Goal: Information Seeking & Learning: Learn about a topic

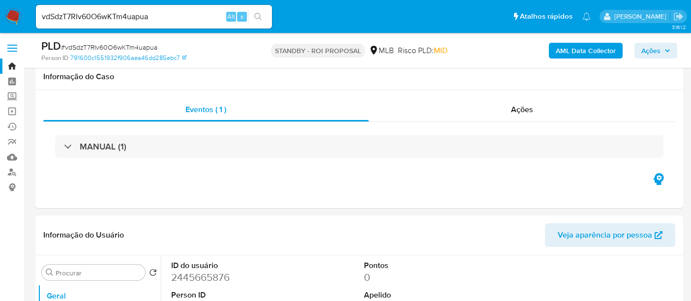
select select "10"
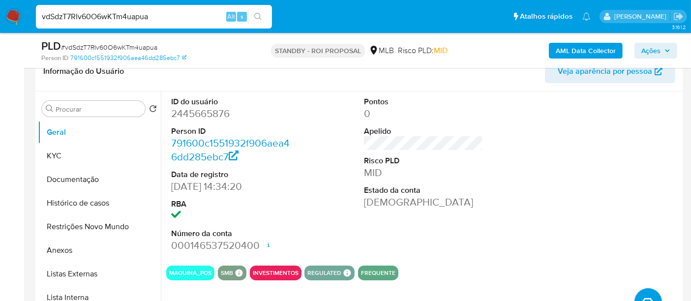
click at [0, 25] on nav "Pausado Ver notificaciones vdSdzT7RIv60O6wKTm4uapua Alt s Atalhos rápidos Presi…" at bounding box center [345, 16] width 691 height 33
paste input "Ut2A4xcib0qZXqffmMCFMMRp"
type input "Ut2A4xcib0qZXqffmMCFMMRp"
click at [258, 15] on icon "search-icon" at bounding box center [258, 17] width 8 height 8
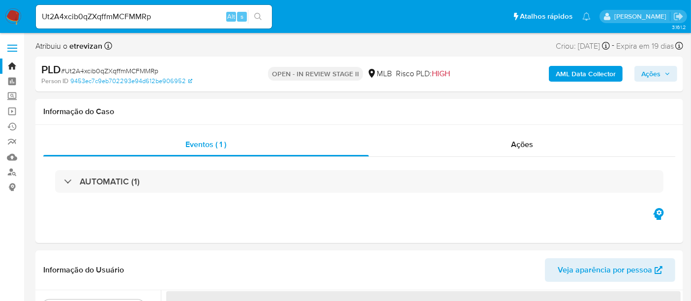
select select "10"
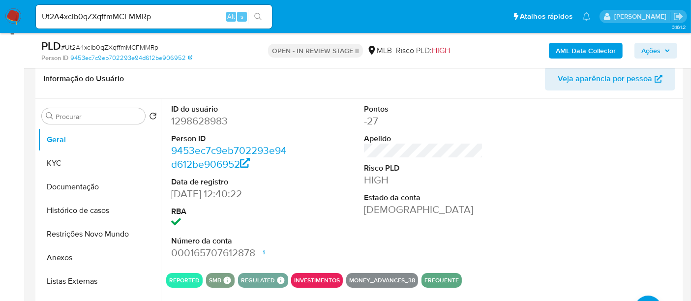
scroll to position [164, 0]
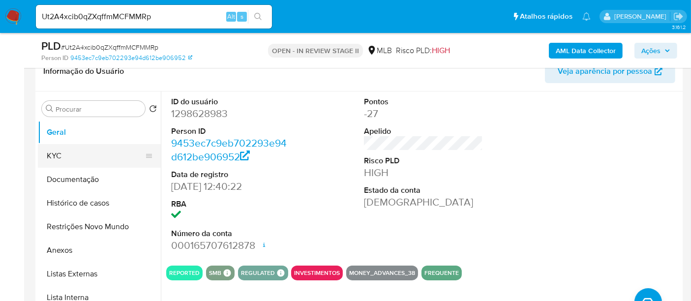
click at [61, 149] on button "KYC" at bounding box center [95, 156] width 115 height 24
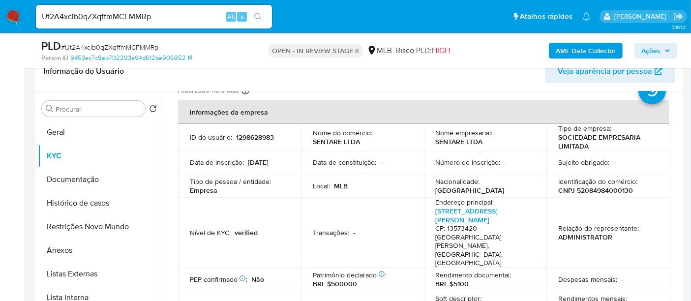
scroll to position [55, 0]
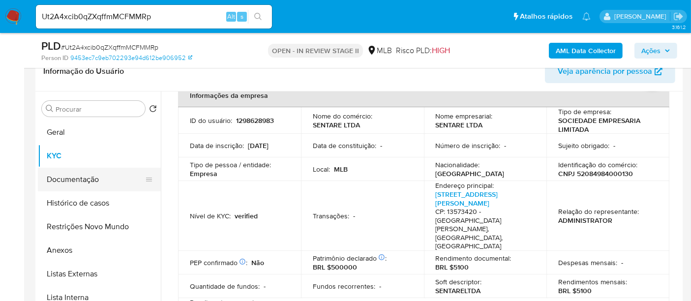
drag, startPoint x: 102, startPoint y: 178, endPoint x: 111, endPoint y: 181, distance: 10.0
click at [101, 178] on button "Documentação" at bounding box center [95, 180] width 115 height 24
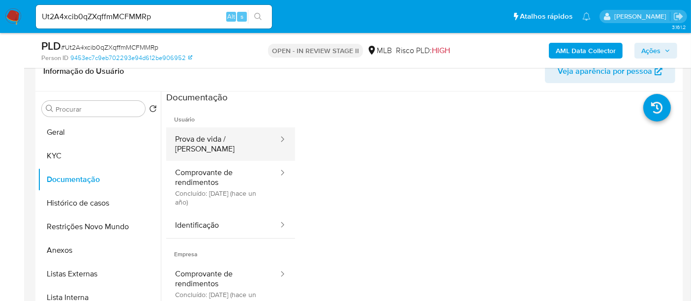
click at [236, 140] on button "Prova de vida / Selfie" at bounding box center [222, 143] width 113 height 33
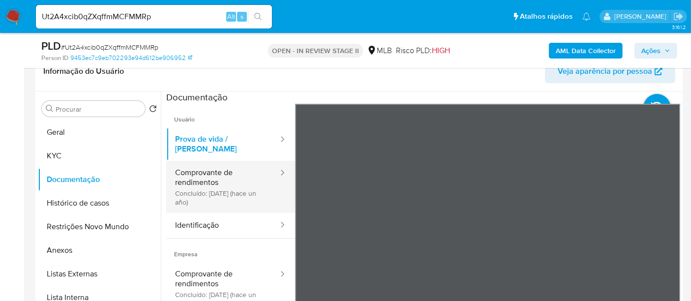
drag, startPoint x: 215, startPoint y: 172, endPoint x: 271, endPoint y: 172, distance: 56.1
click at [215, 172] on button "Comprovante de rendimentos Concluído: 26/04/2024 (hace un año)" at bounding box center [222, 187] width 113 height 52
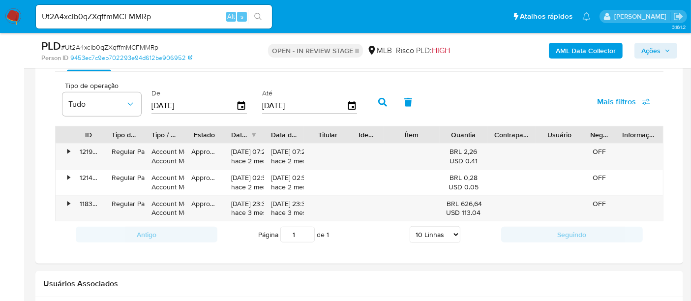
scroll to position [765, 0]
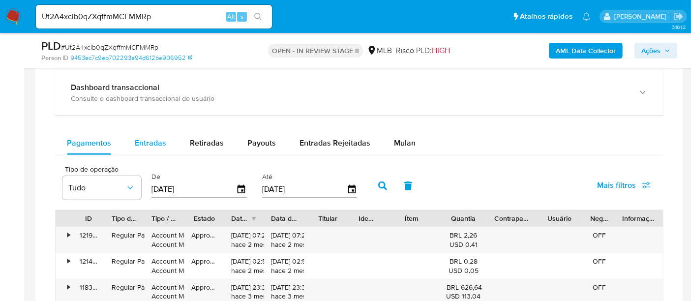
click at [157, 140] on span "Entradas" at bounding box center [150, 142] width 31 height 11
select select "10"
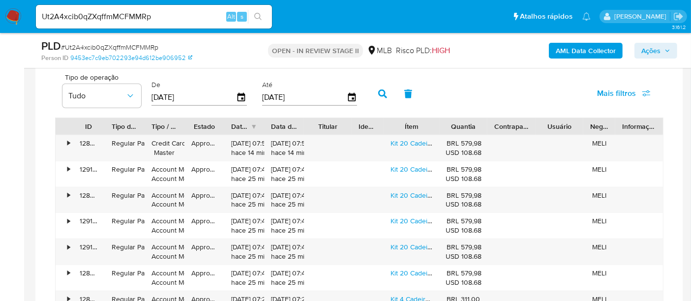
scroll to position [874, 0]
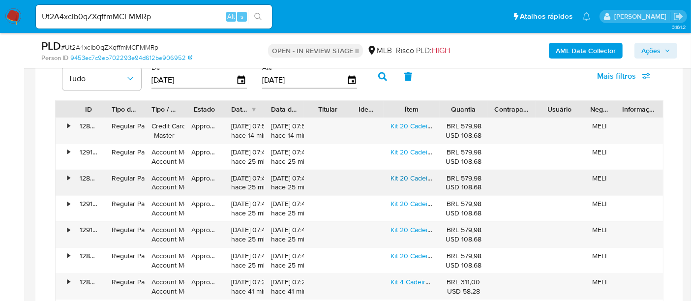
click at [410, 173] on link "Kit 20 Cadeiras Plástica Bistrô Reforçada Suporta Até 150 Kg Branco" at bounding box center [510, 178] width 238 height 10
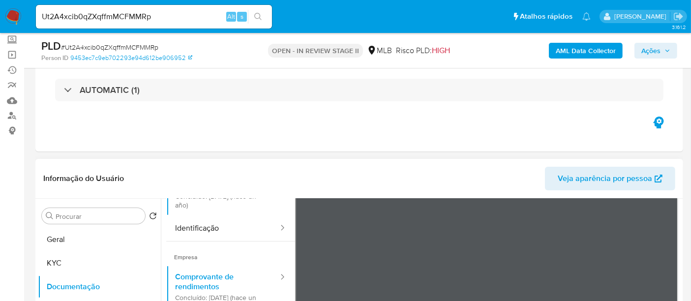
scroll to position [52, 0]
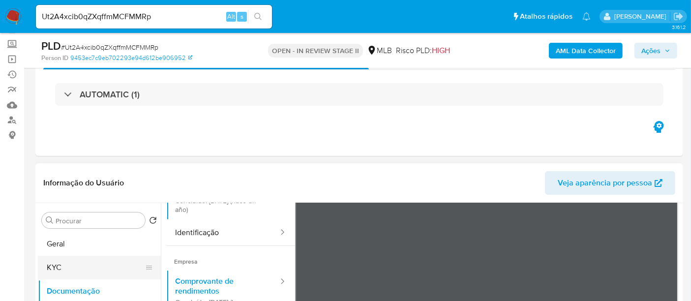
drag, startPoint x: 75, startPoint y: 267, endPoint x: 145, endPoint y: 264, distance: 69.9
click at [76, 266] on button "KYC" at bounding box center [95, 268] width 115 height 24
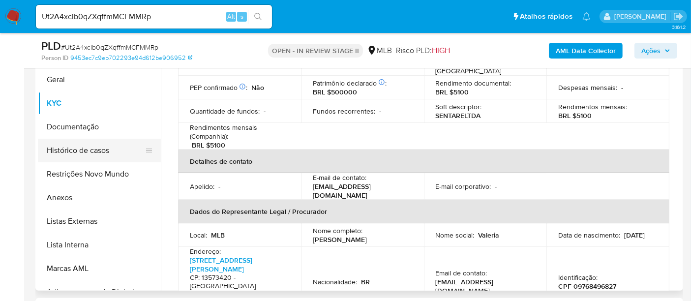
scroll to position [55, 0]
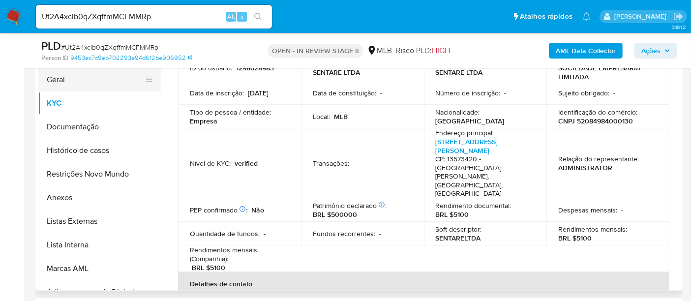
click at [69, 83] on button "Geral" at bounding box center [95, 80] width 115 height 24
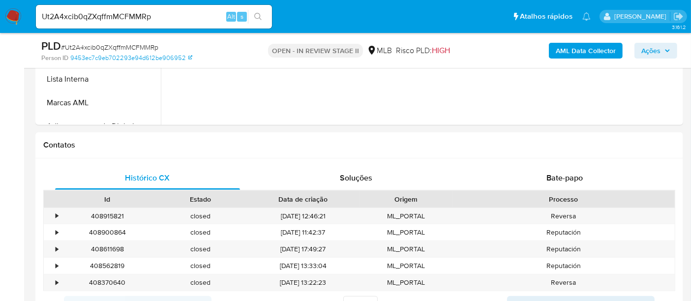
scroll to position [437, 0]
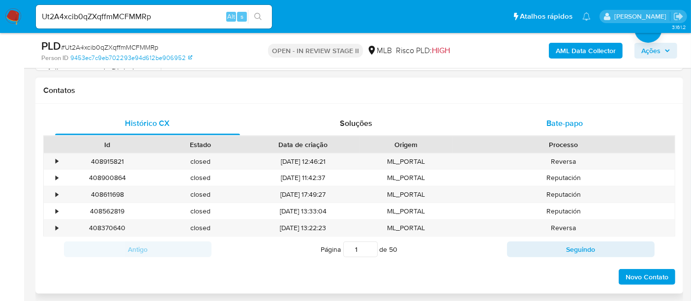
click at [560, 120] on span "Bate-papo" at bounding box center [565, 123] width 36 height 11
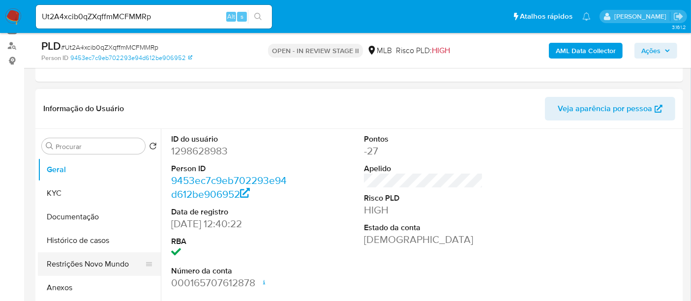
scroll to position [127, 0]
click at [60, 194] on button "KYC" at bounding box center [95, 193] width 115 height 24
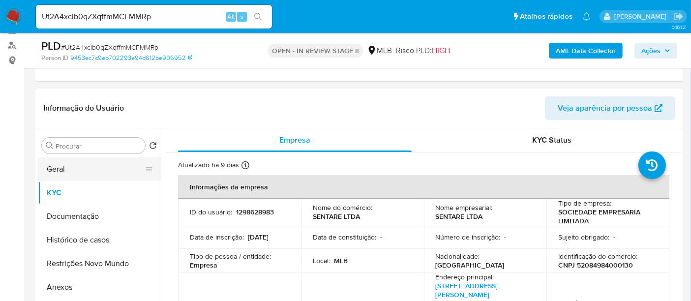
click at [73, 169] on button "Geral" at bounding box center [95, 169] width 115 height 24
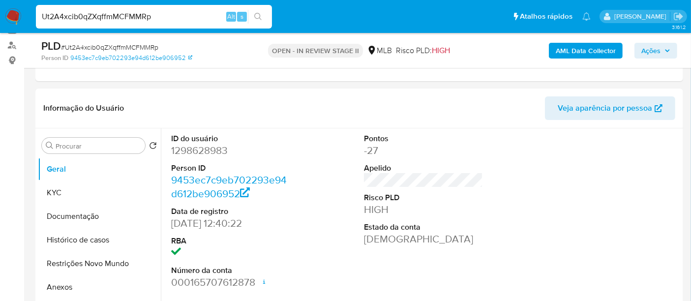
drag, startPoint x: 46, startPoint y: 35, endPoint x: 0, endPoint y: 23, distance: 47.7
click at [0, 23] on nav "Pausado Ver notificaciones Ut2A4xcib0qZXqffmMCFMMRp Alt s Atalhos rápidos Presi…" at bounding box center [345, 16] width 691 height 33
paste input "mB5uJkVsR9J2Hfu1erKy6Xjd"
type input "mB5uJkVsR9J2Hfu1erKy6Xjd"
click at [263, 14] on button "search-icon" at bounding box center [258, 17] width 20 height 14
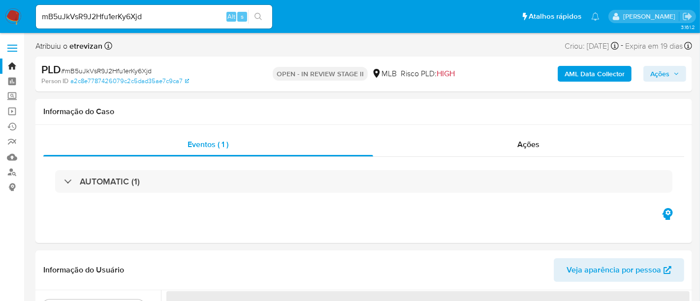
select select "10"
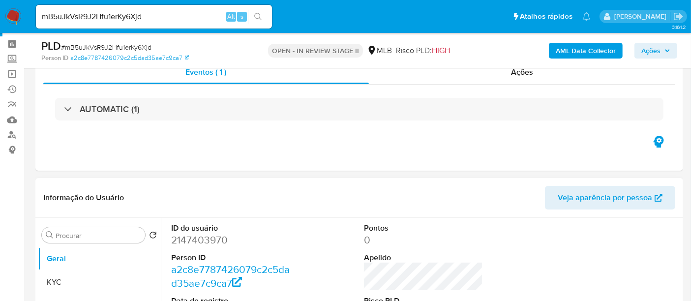
scroll to position [109, 0]
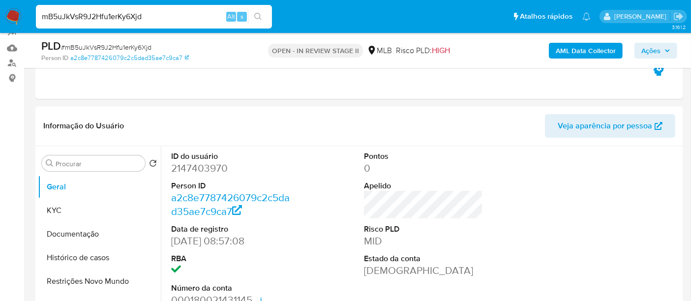
drag, startPoint x: 64, startPoint y: 20, endPoint x: 0, endPoint y: 26, distance: 64.2
click at [0, 26] on nav "Pausado Ver notificaciones mB5uJkVsR9J2Hfu1erKy6Xjd Alt s Atalhos rápidos Presi…" at bounding box center [345, 16] width 691 height 33
click at [257, 17] on icon "search-icon" at bounding box center [258, 17] width 8 height 8
drag, startPoint x: 69, startPoint y: 210, endPoint x: 145, endPoint y: 212, distance: 75.8
click at [69, 210] on button "KYC" at bounding box center [95, 211] width 115 height 24
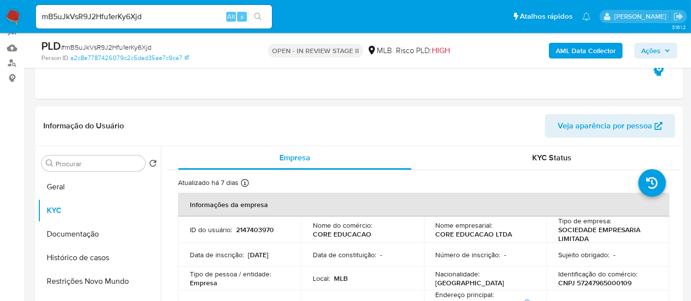
scroll to position [0, 0]
click at [72, 236] on button "Documentação" at bounding box center [95, 234] width 115 height 24
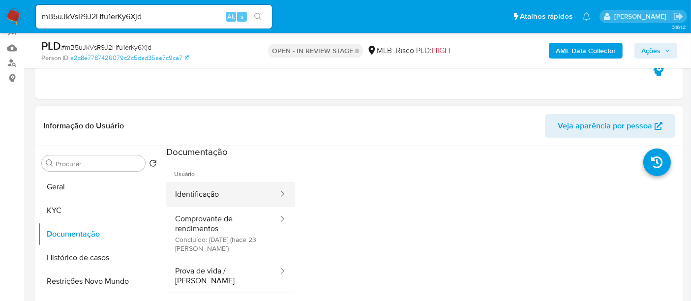
click at [227, 193] on button "Identificação" at bounding box center [222, 194] width 113 height 25
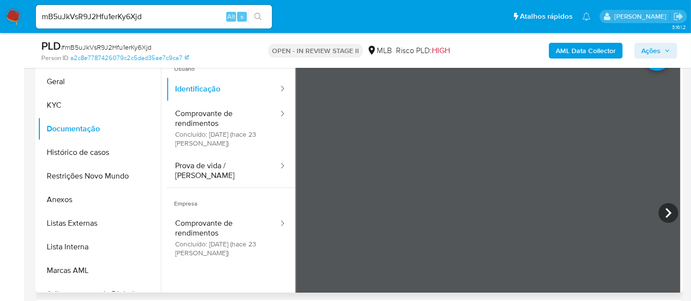
scroll to position [197, 0]
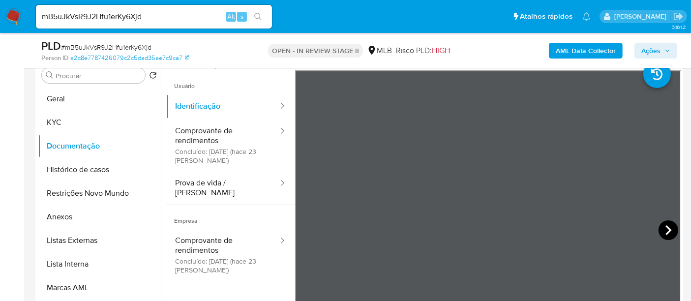
click at [659, 228] on icon at bounding box center [669, 230] width 20 height 20
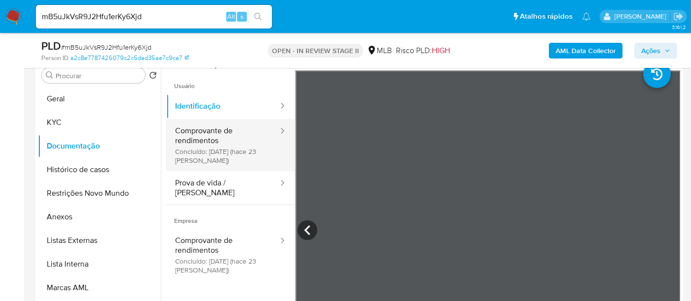
click at [209, 138] on button "Comprovante de rendimentos Concluído: 15/09/2025 (hace 23 días)" at bounding box center [222, 145] width 113 height 52
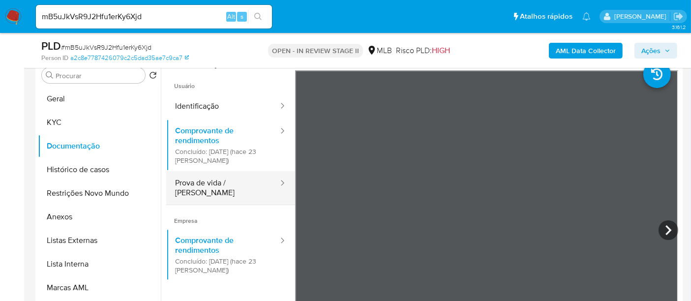
click at [232, 184] on button "Prova de vida / Selfie" at bounding box center [222, 187] width 113 height 33
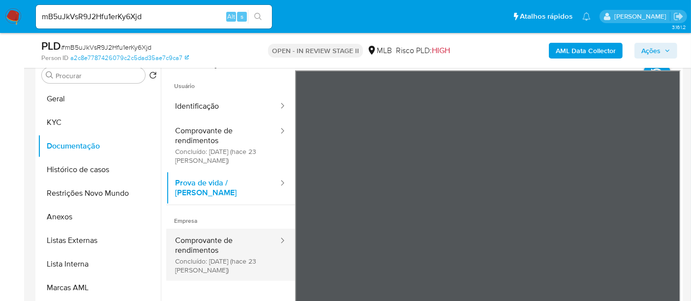
click at [202, 237] on button "Comprovante de rendimentos Concluído: 15/09/2025 (hace 23 días)" at bounding box center [222, 255] width 113 height 52
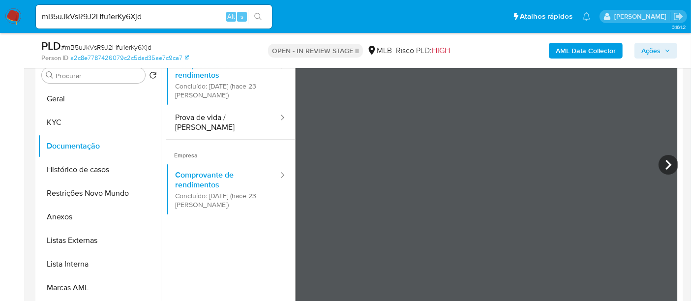
scroll to position [86, 0]
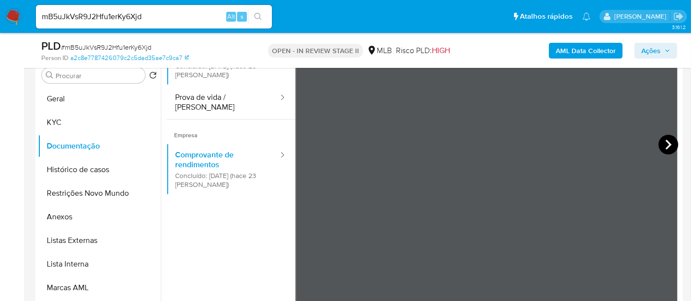
click at [663, 143] on icon at bounding box center [669, 145] width 20 height 20
click at [78, 199] on button "Restrições Novo Mundo" at bounding box center [95, 194] width 115 height 24
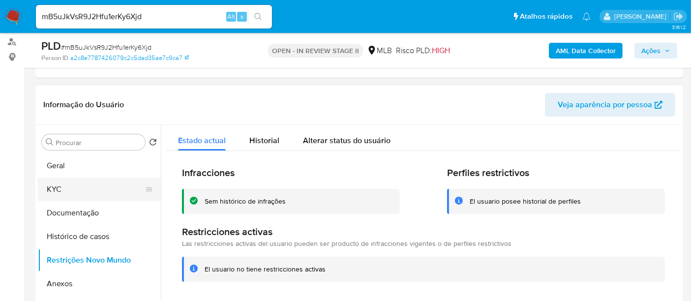
scroll to position [164, 0]
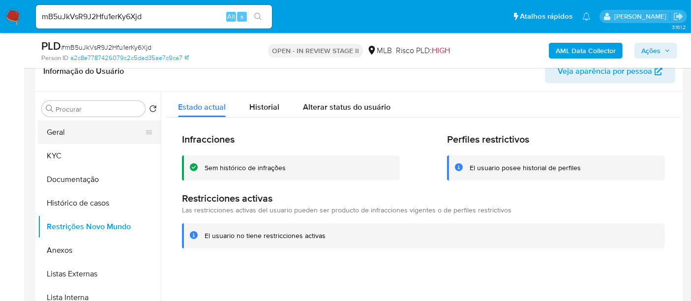
click at [69, 131] on button "Geral" at bounding box center [95, 133] width 115 height 24
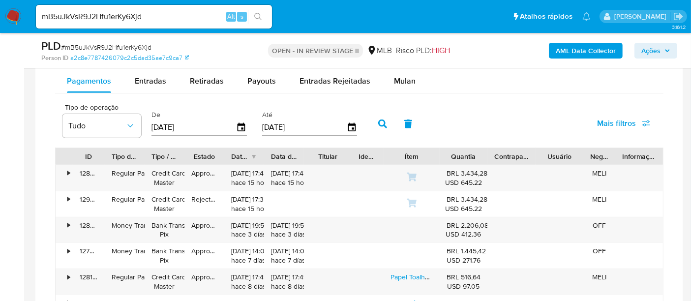
scroll to position [765, 0]
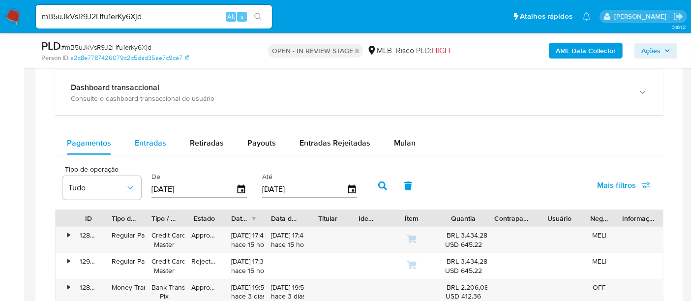
click at [160, 143] on span "Entradas" at bounding box center [150, 142] width 31 height 11
select select "10"
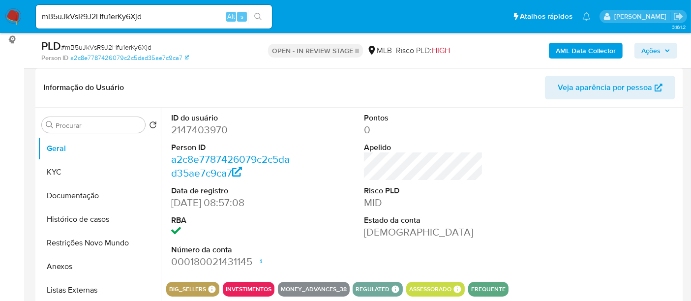
scroll to position [159, 0]
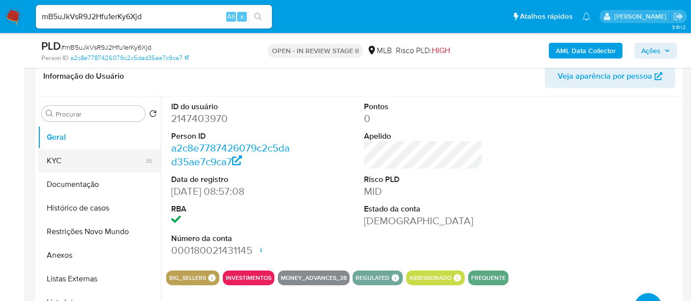
click at [64, 162] on button "KYC" at bounding box center [95, 161] width 115 height 24
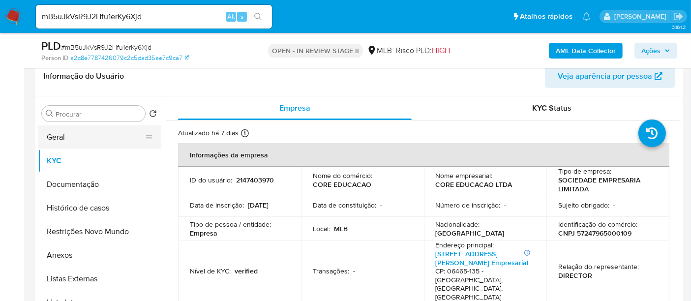
click at [66, 140] on button "Geral" at bounding box center [95, 137] width 115 height 24
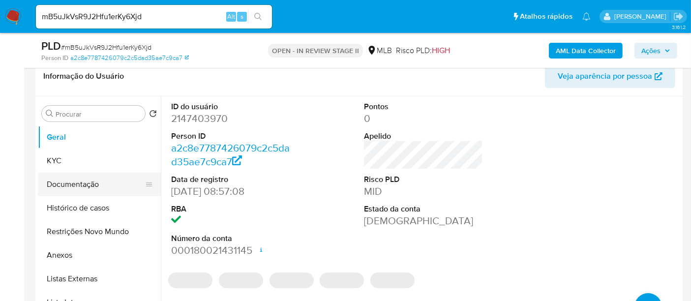
click at [86, 179] on button "Documentação" at bounding box center [95, 185] width 115 height 24
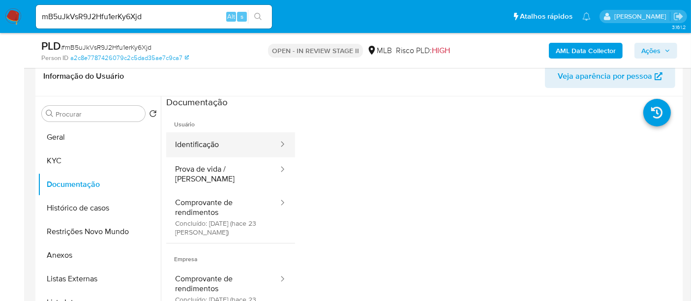
click at [227, 146] on button "Identificação" at bounding box center [222, 144] width 113 height 25
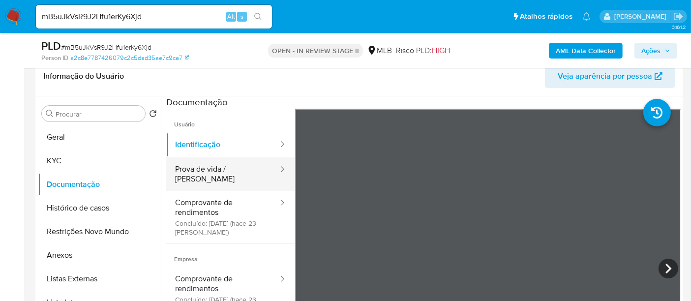
click at [214, 167] on button "Prova de vida / Selfie" at bounding box center [222, 173] width 113 height 33
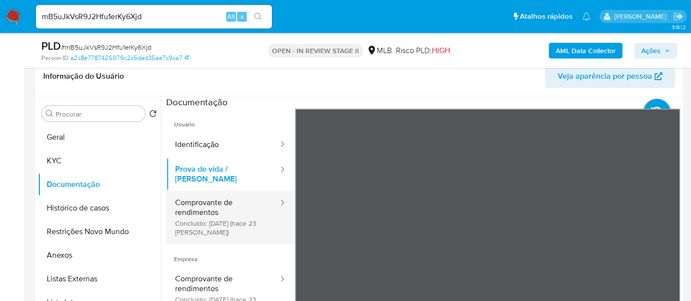
click at [211, 198] on button "Comprovante de rendimentos Concluído: 15/09/2025 (hace 23 días)" at bounding box center [222, 217] width 113 height 52
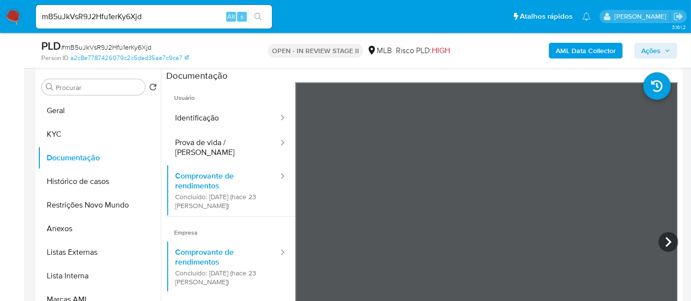
scroll to position [232, 0]
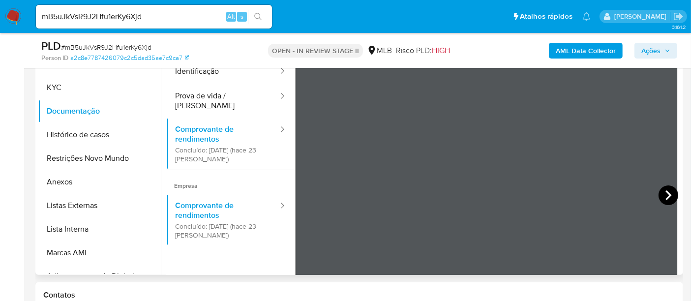
click at [667, 195] on icon at bounding box center [669, 195] width 6 height 10
click at [662, 197] on icon at bounding box center [669, 195] width 20 height 20
drag, startPoint x: 160, startPoint y: 16, endPoint x: 0, endPoint y: 5, distance: 160.2
click at [0, 5] on nav "Pausado Ver notificaciones mB5uJkVsR9J2Hfu1erKy6Xjd Alt s Atalhos rápidos Presi…" at bounding box center [345, 16] width 691 height 33
paste input "Rw2fjlEvQdStMMiUWp9HZu9h"
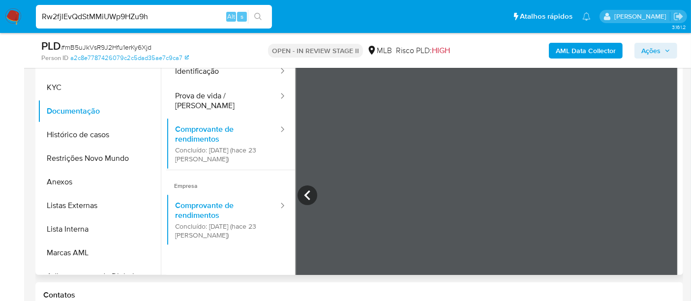
type input "Rw2fjlEvQdStMMiUWp9HZu9h"
click at [258, 12] on button "search-icon" at bounding box center [258, 17] width 20 height 14
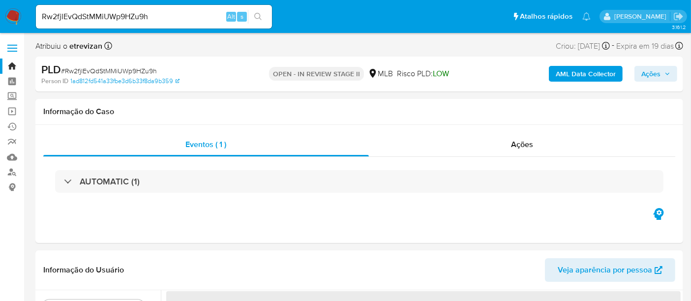
select select "10"
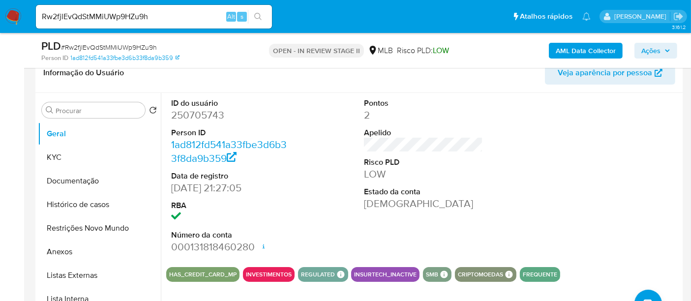
scroll to position [164, 0]
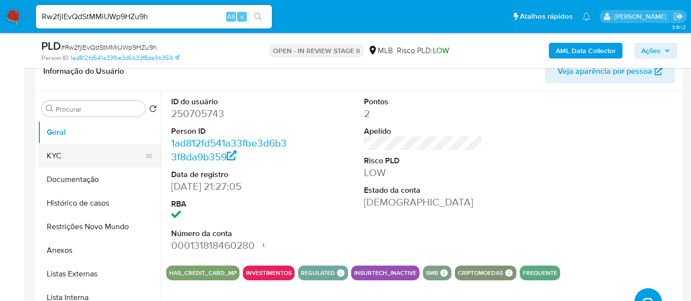
drag, startPoint x: 63, startPoint y: 154, endPoint x: 141, endPoint y: 160, distance: 77.9
click at [63, 154] on button "KYC" at bounding box center [95, 156] width 115 height 24
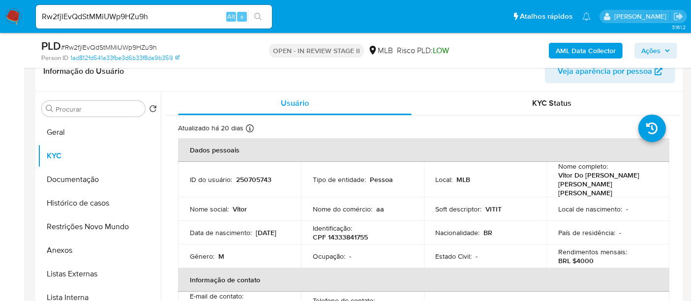
drag, startPoint x: 188, startPoint y: 230, endPoint x: 235, endPoint y: 230, distance: 46.7
click at [235, 230] on td "Data de nascimento : 04/01/2003" at bounding box center [239, 233] width 123 height 24
copy p "04/01/2003"
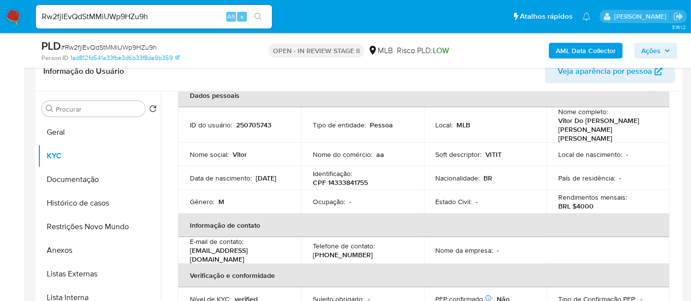
scroll to position [0, 0]
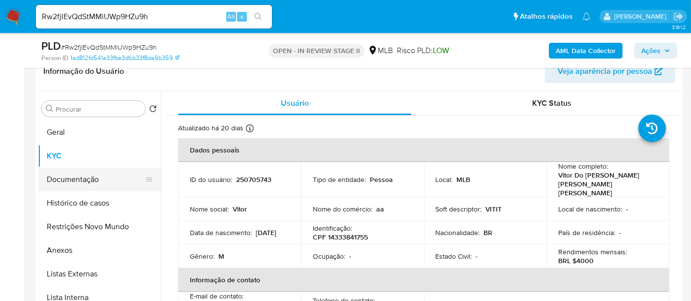
click at [86, 178] on button "Documentação" at bounding box center [95, 180] width 115 height 24
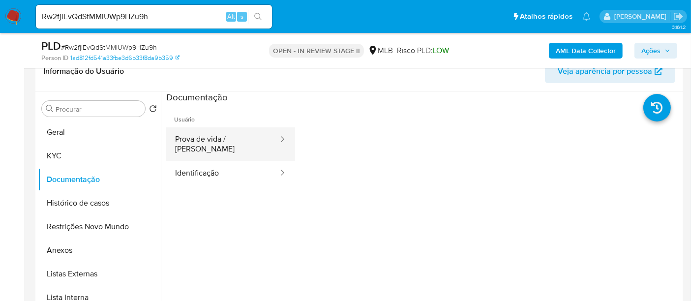
click at [210, 139] on button "Prova de vida / Selfie" at bounding box center [222, 143] width 113 height 33
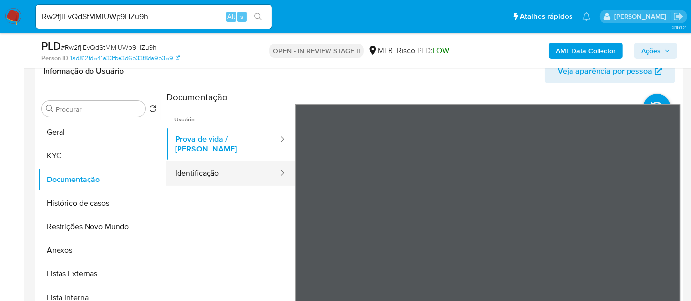
click at [208, 162] on button "Identificação" at bounding box center [222, 173] width 113 height 25
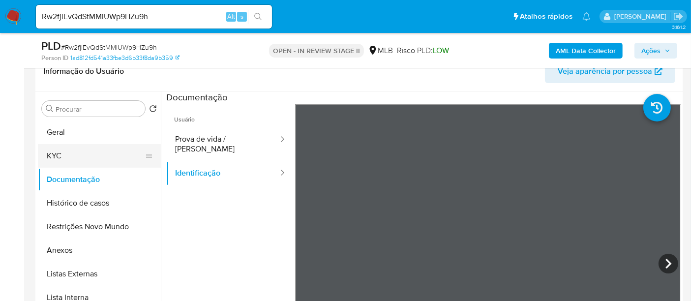
click at [66, 157] on button "KYC" at bounding box center [95, 156] width 115 height 24
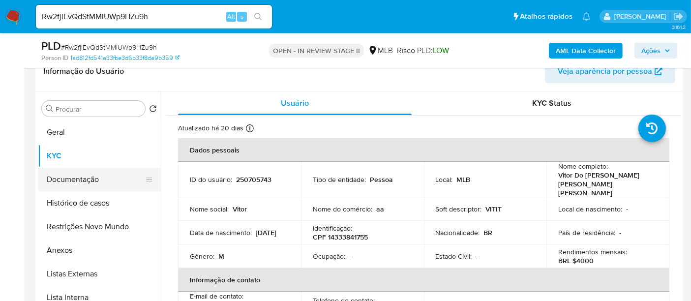
drag, startPoint x: 86, startPoint y: 174, endPoint x: 109, endPoint y: 176, distance: 23.3
click at [87, 174] on button "Documentação" at bounding box center [95, 180] width 115 height 24
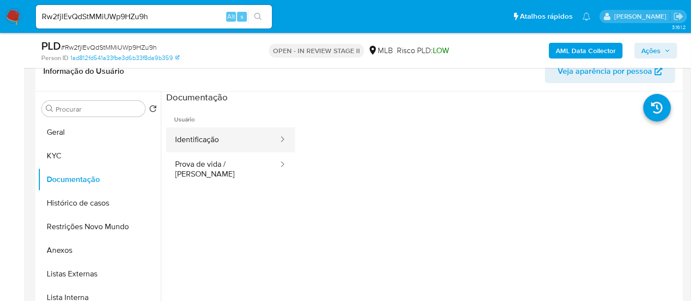
drag, startPoint x: 221, startPoint y: 141, endPoint x: 245, endPoint y: 149, distance: 25.2
click at [222, 141] on button "Identificação" at bounding box center [222, 139] width 113 height 25
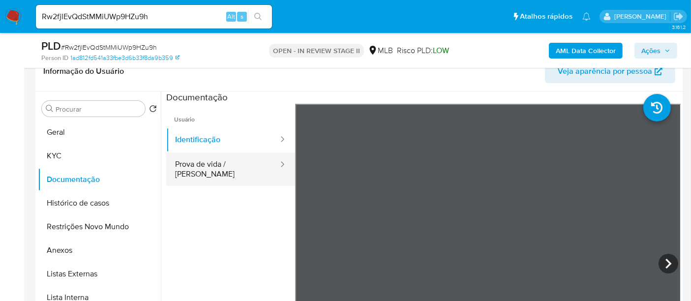
click at [240, 165] on button "Prova de vida / Selfie" at bounding box center [222, 168] width 113 height 33
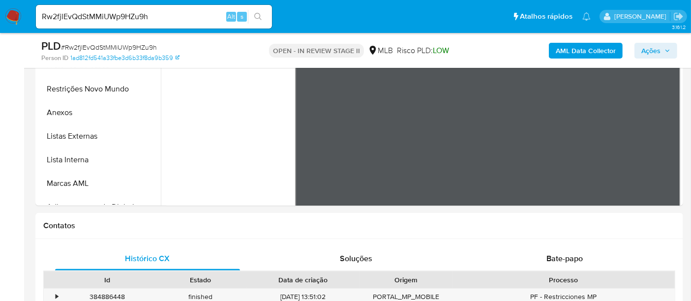
scroll to position [379, 0]
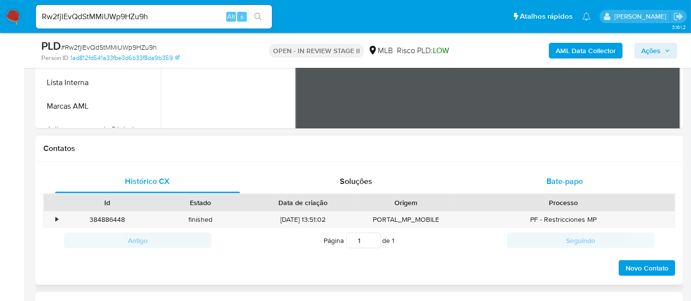
click at [562, 179] on span "Bate-papo" at bounding box center [565, 181] width 36 height 11
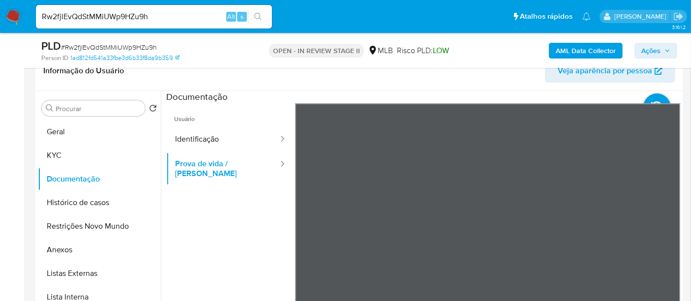
scroll to position [161, 0]
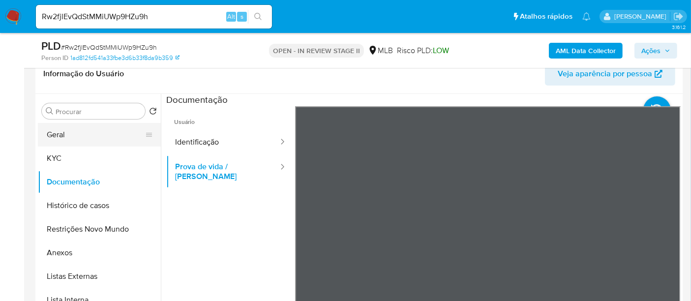
click at [62, 131] on button "Geral" at bounding box center [95, 135] width 115 height 24
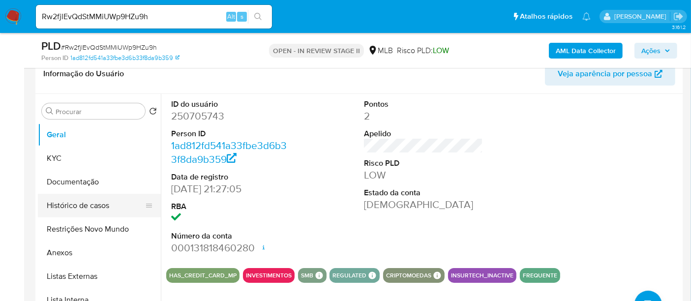
click at [77, 207] on button "Histórico de casos" at bounding box center [95, 206] width 115 height 24
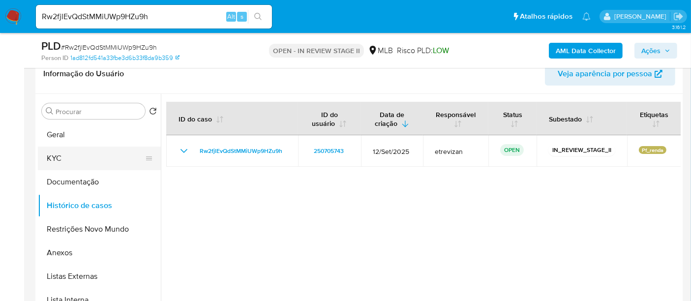
click at [62, 152] on button "KYC" at bounding box center [95, 159] width 115 height 24
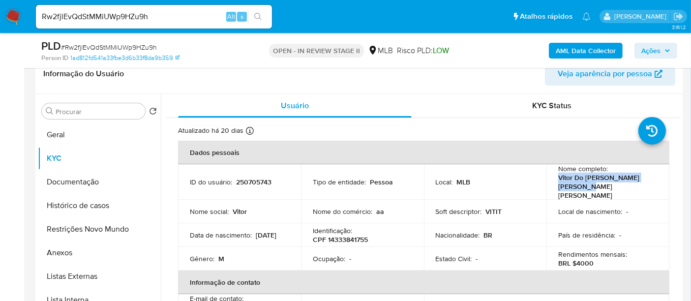
drag, startPoint x: 557, startPoint y: 177, endPoint x: 583, endPoint y: 185, distance: 27.4
click at [583, 185] on p "Vitor Do Valle Chaves Dib Torres" at bounding box center [605, 186] width 95 height 27
copy p "Vitor Do Valle Chaves Dib Torres"
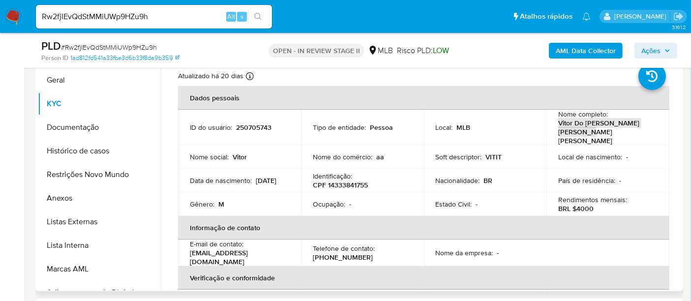
scroll to position [216, 0]
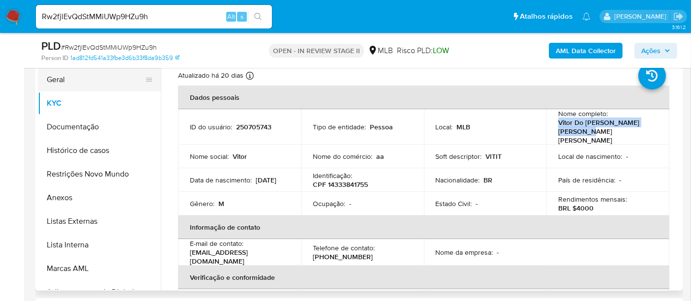
click at [74, 82] on button "Geral" at bounding box center [95, 80] width 115 height 24
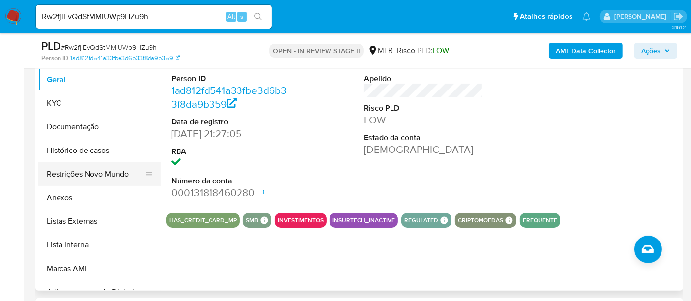
drag, startPoint x: 77, startPoint y: 176, endPoint x: 86, endPoint y: 176, distance: 8.9
click at [78, 176] on button "Restrições Novo Mundo" at bounding box center [95, 174] width 115 height 24
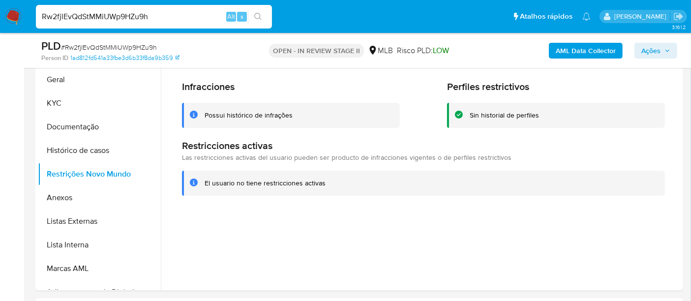
drag, startPoint x: 170, startPoint y: 16, endPoint x: 0, endPoint y: 5, distance: 170.1
click at [0, 5] on nav "Pausado Ver notificaciones Rw2fjlEvQdStMMiUWp9HZu9h Alt s Atalhos rápidos Presi…" at bounding box center [345, 16] width 691 height 33
paste input "uEPQexGMCqWjsjFbHbVnDIsR"
type input "uEPQexGMCqWjsjFbHbVnDIsR"
click at [260, 15] on icon "search-icon" at bounding box center [258, 17] width 8 height 8
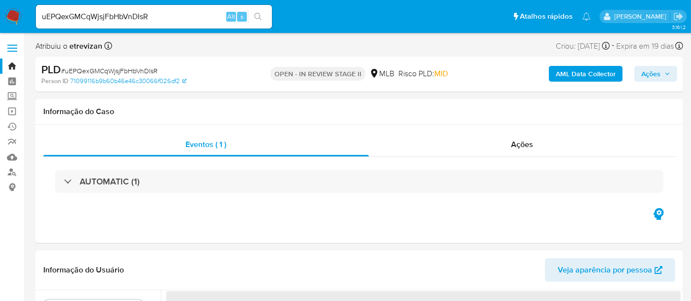
select select "10"
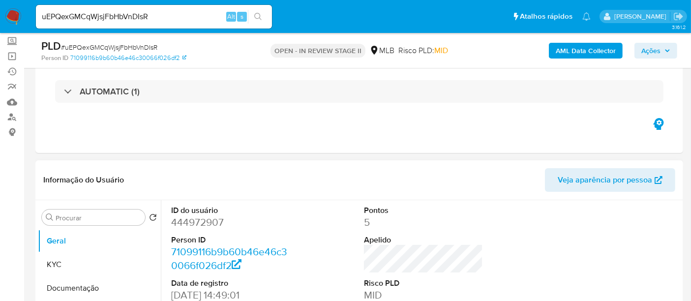
scroll to position [109, 0]
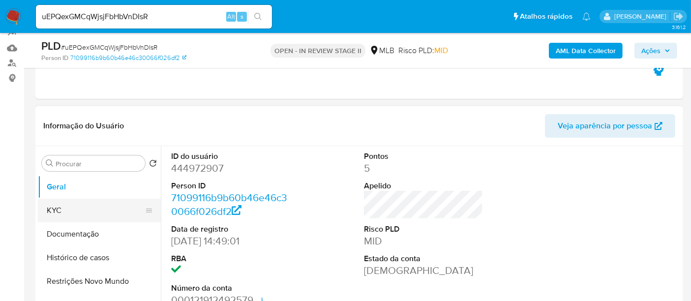
click at [54, 205] on button "KYC" at bounding box center [95, 211] width 115 height 24
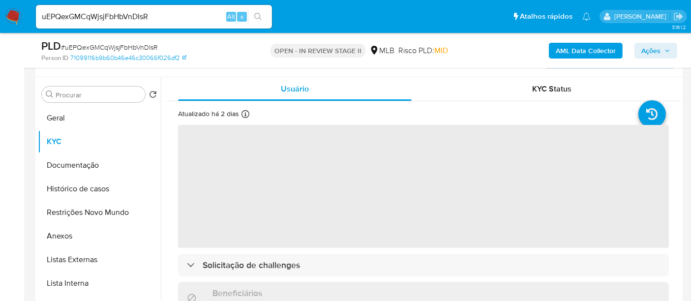
scroll to position [206, 0]
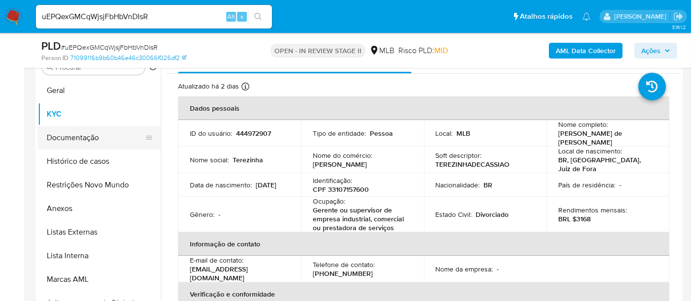
click at [74, 130] on button "Documentação" at bounding box center [95, 138] width 115 height 24
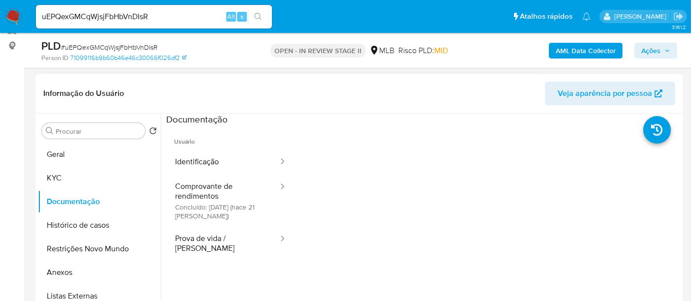
scroll to position [96, 0]
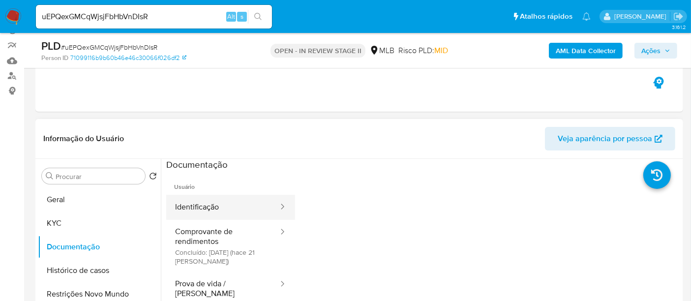
click at [228, 206] on button "Identificação" at bounding box center [222, 207] width 113 height 25
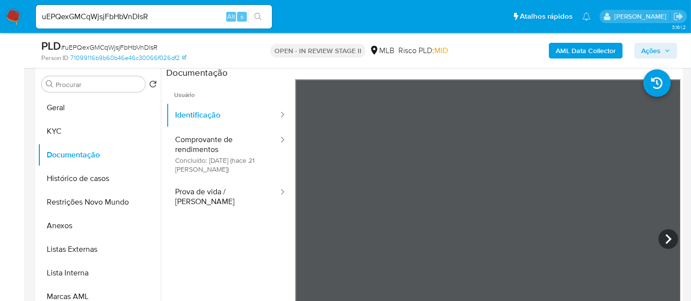
scroll to position [198, 0]
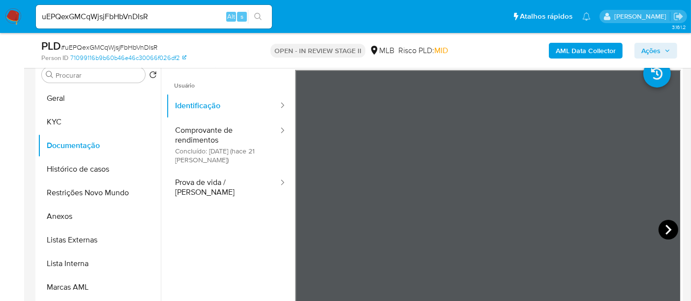
click at [660, 224] on icon at bounding box center [669, 230] width 20 height 20
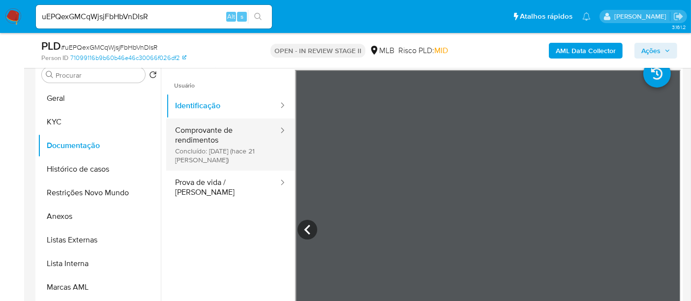
click at [208, 139] on button "Comprovante de rendimentos Concluído: 17/09/2025 (hace 21 días)" at bounding box center [222, 145] width 113 height 52
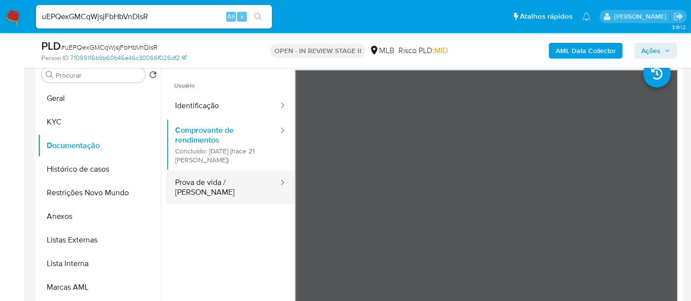
click at [205, 183] on button "Prova de vida / Selfie" at bounding box center [222, 187] width 113 height 33
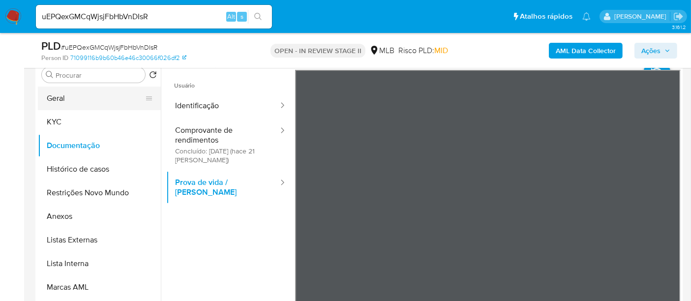
click at [73, 95] on button "Geral" at bounding box center [95, 99] width 115 height 24
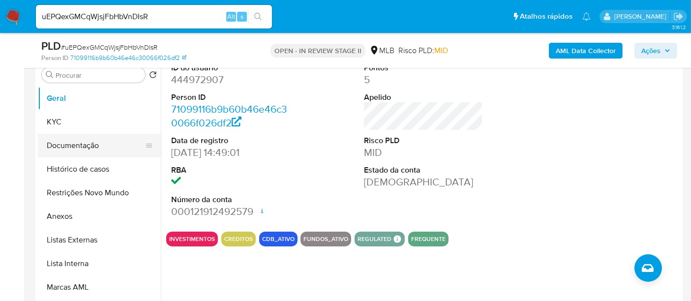
drag, startPoint x: 70, startPoint y: 145, endPoint x: 147, endPoint y: 152, distance: 77.1
click at [70, 145] on button "Documentação" at bounding box center [95, 146] width 115 height 24
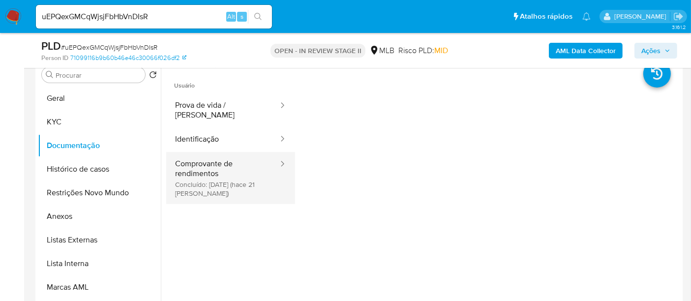
click at [222, 157] on button "Comprovante de rendimentos Concluído: 17/09/2025 (hace 21 días)" at bounding box center [222, 178] width 113 height 52
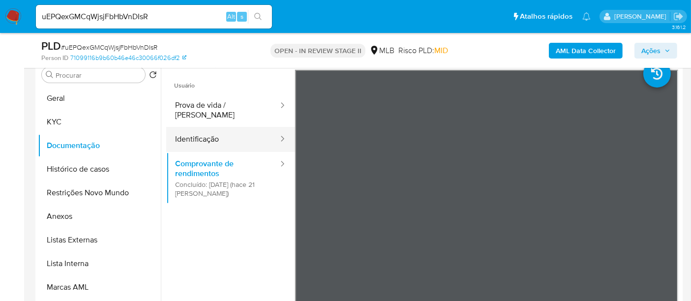
click at [197, 130] on button "Identificação" at bounding box center [222, 139] width 113 height 25
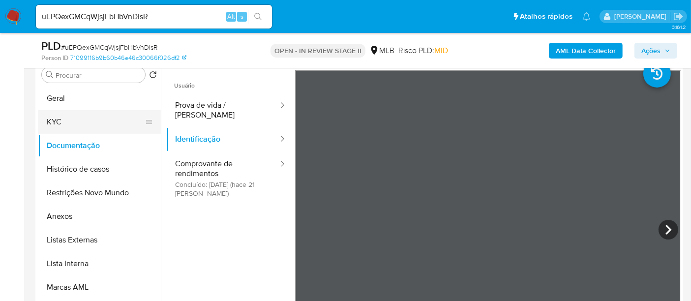
click at [62, 116] on button "KYC" at bounding box center [95, 122] width 115 height 24
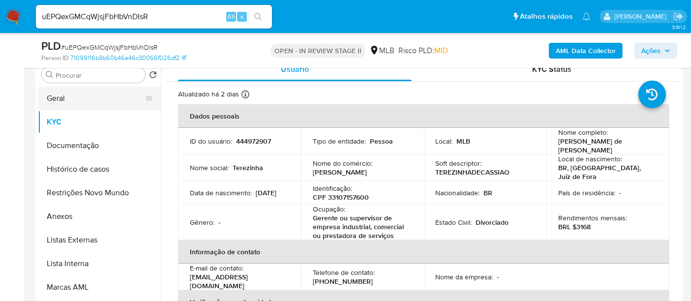
click at [61, 102] on button "Geral" at bounding box center [95, 99] width 115 height 24
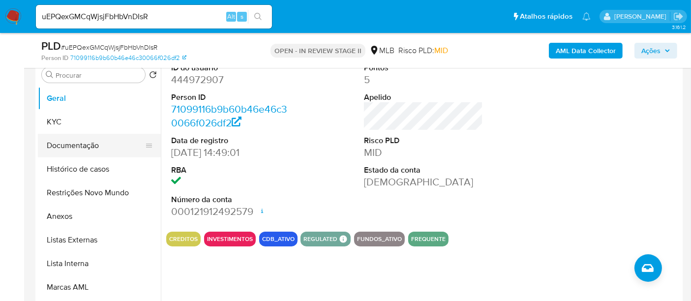
drag, startPoint x: 76, startPoint y: 143, endPoint x: 85, endPoint y: 141, distance: 9.1
click at [76, 142] on button "Documentação" at bounding box center [95, 146] width 115 height 24
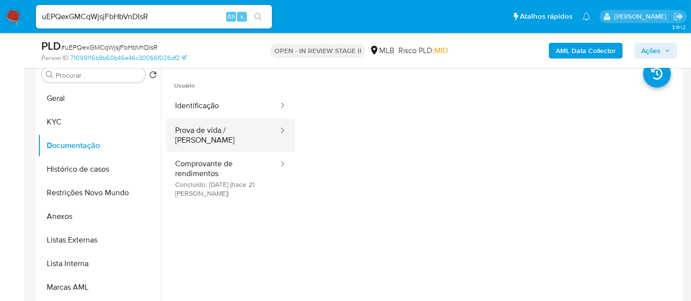
click at [226, 130] on button "Prova de vida / Selfie" at bounding box center [222, 135] width 113 height 33
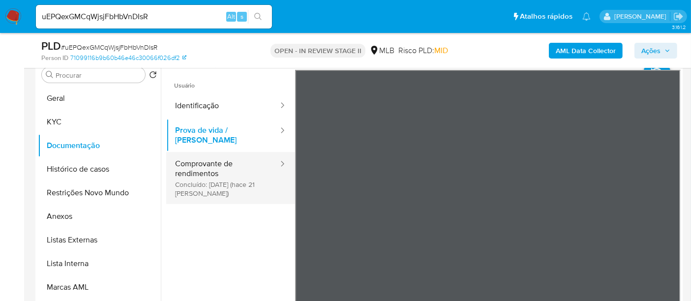
click at [213, 165] on button "Comprovante de rendimentos Concluído: 17/09/2025 (hace 21 días)" at bounding box center [222, 178] width 113 height 52
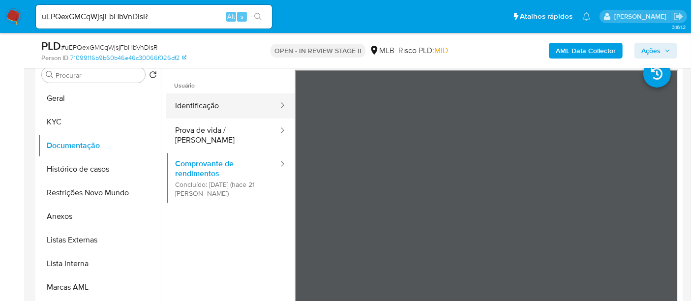
click at [190, 105] on button "Identificação" at bounding box center [222, 105] width 113 height 25
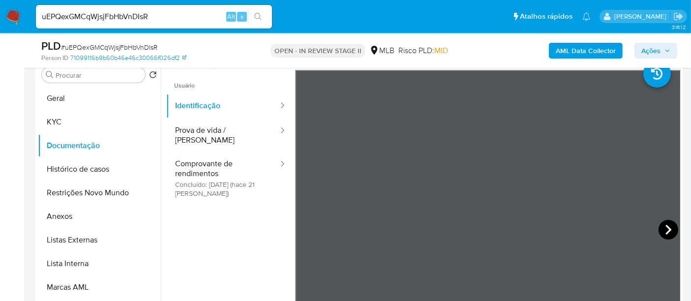
click at [664, 230] on icon at bounding box center [669, 230] width 20 height 20
drag, startPoint x: 158, startPoint y: 18, endPoint x: 0, endPoint y: 23, distance: 158.0
click at [0, 23] on nav "Pausado Ver notificaciones uEPQexGMCqWjsjFbHbVnDIsR Alt s Atalhos rápidos Presi…" at bounding box center [345, 16] width 691 height 33
paste input "fapVURxdANtSDbVH6O8yCqGZ"
type input "fapVURxdANtSDbVH6O8yCqGZ"
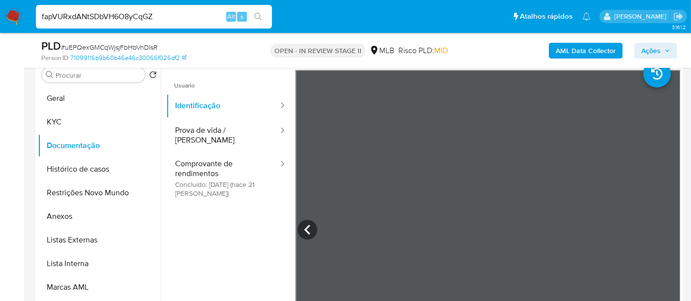
click at [258, 13] on icon "search-icon" at bounding box center [258, 17] width 8 height 8
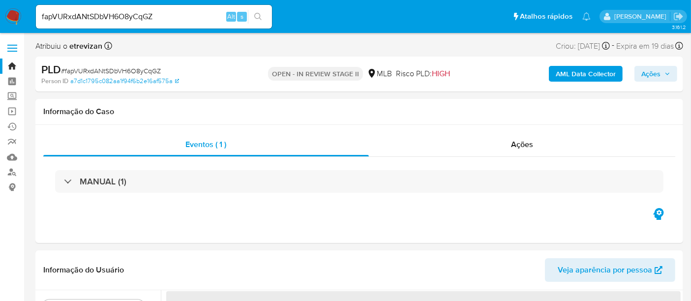
select select "10"
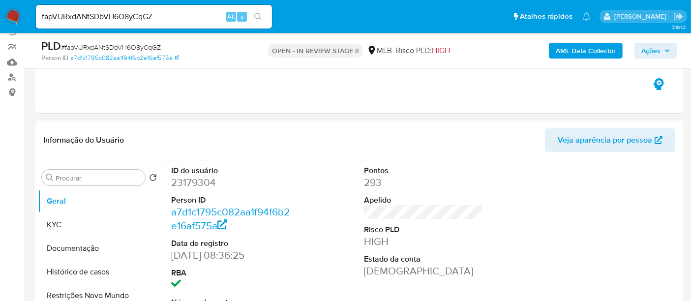
scroll to position [109, 0]
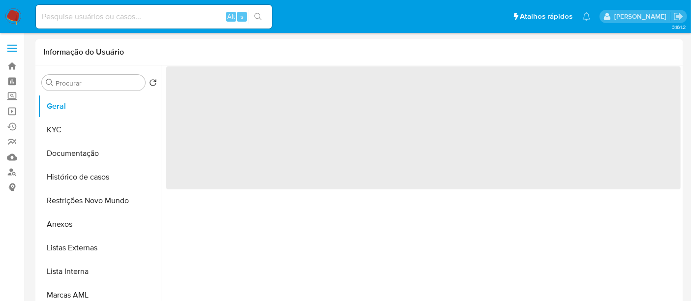
select select "10"
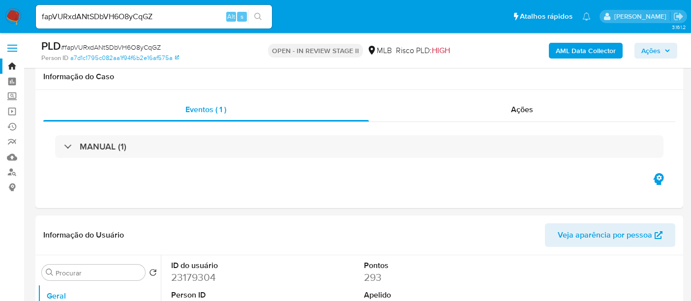
select select "10"
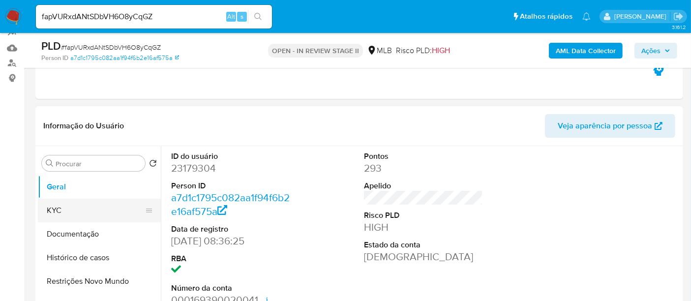
click at [58, 207] on button "KYC" at bounding box center [95, 211] width 115 height 24
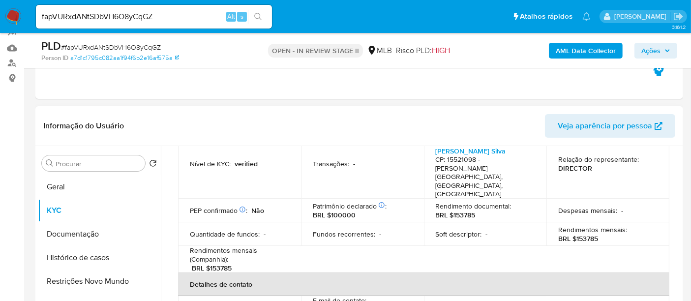
scroll to position [164, 0]
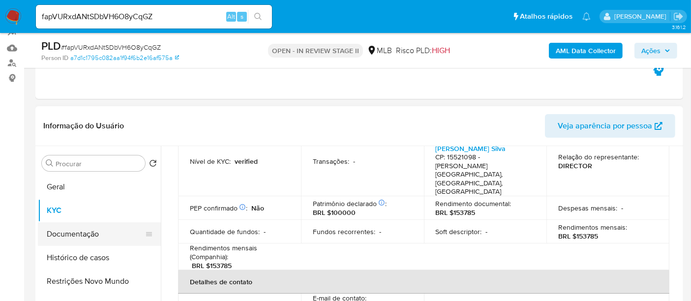
click at [79, 234] on button "Documentação" at bounding box center [95, 234] width 115 height 24
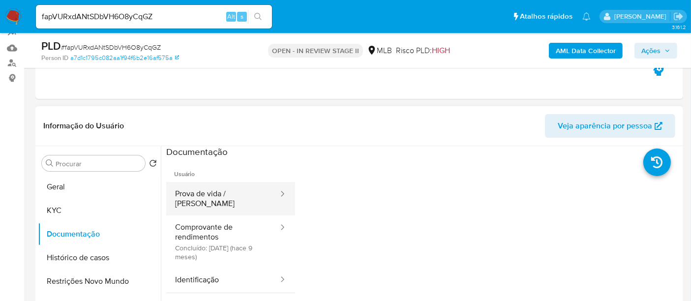
click at [219, 192] on button "Prova de vida / Selfie" at bounding box center [222, 198] width 113 height 33
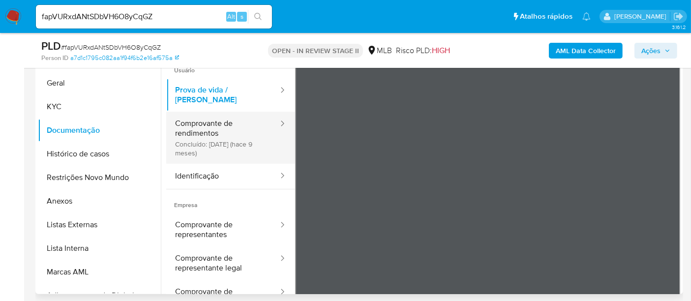
scroll to position [196, 0]
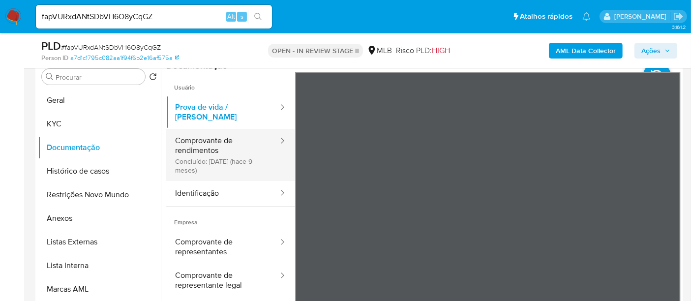
click at [199, 138] on button "Comprovante de rendimentos Concluído: 13/01/2025 (hace 9 meses)" at bounding box center [222, 155] width 113 height 52
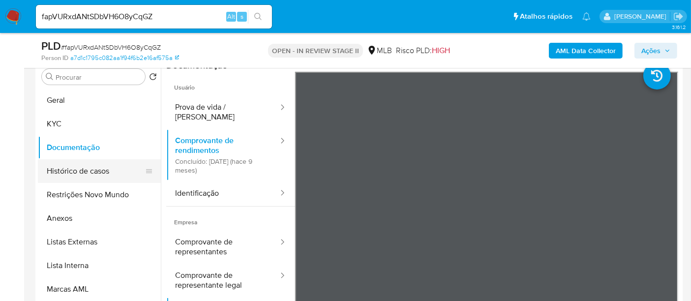
click at [87, 169] on button "Histórico de casos" at bounding box center [95, 171] width 115 height 24
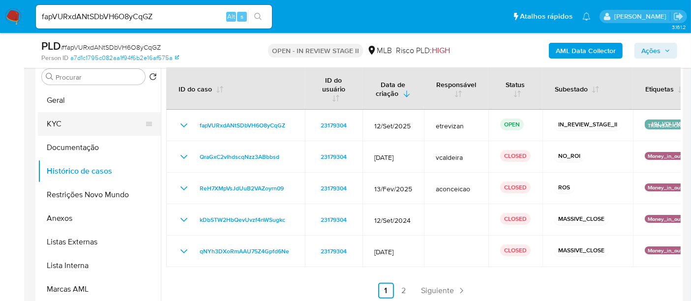
click at [63, 124] on button "KYC" at bounding box center [95, 124] width 115 height 24
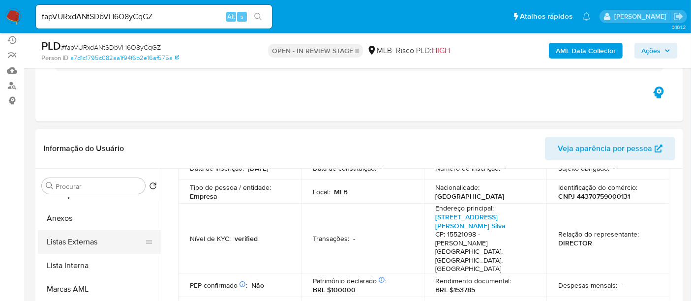
scroll to position [55, 0]
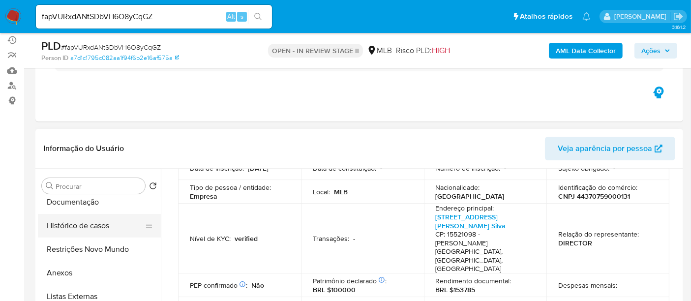
click at [87, 224] on button "Histórico de casos" at bounding box center [95, 226] width 115 height 24
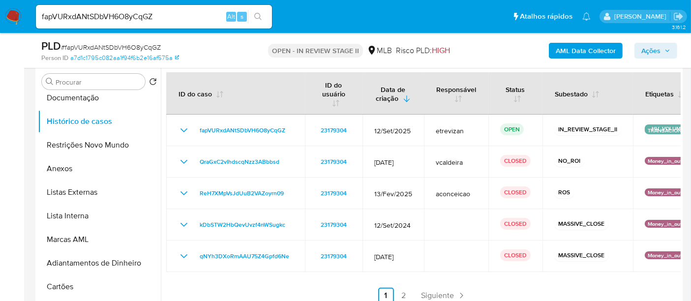
scroll to position [194, 0]
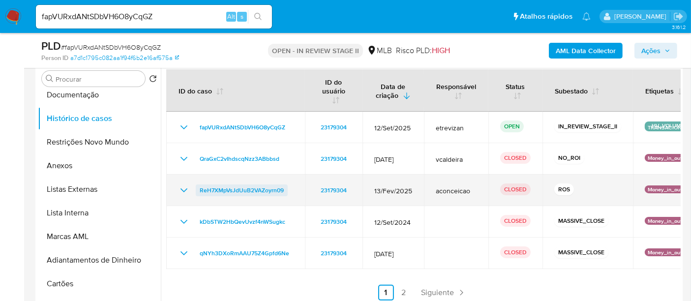
click at [248, 190] on span "ReH7XMpVsJdUuB2VAZoyrn09" at bounding box center [242, 190] width 84 height 12
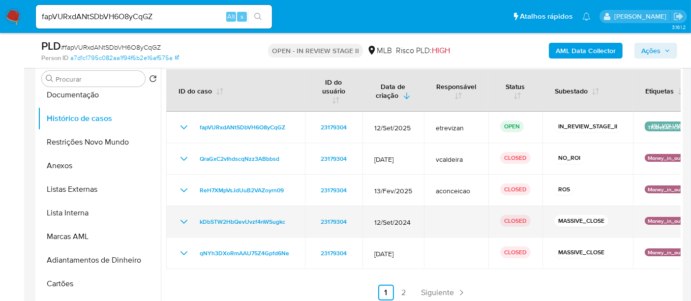
scroll to position [248, 0]
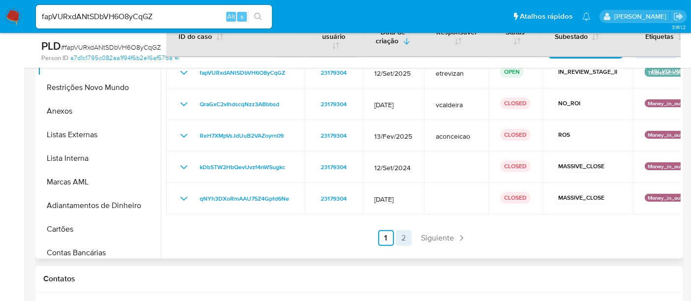
click at [402, 238] on link "2" at bounding box center [404, 238] width 16 height 16
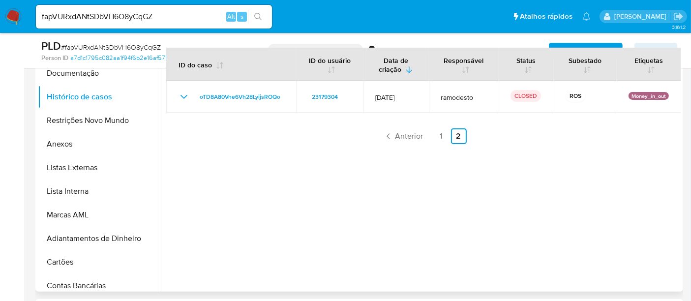
scroll to position [139, 0]
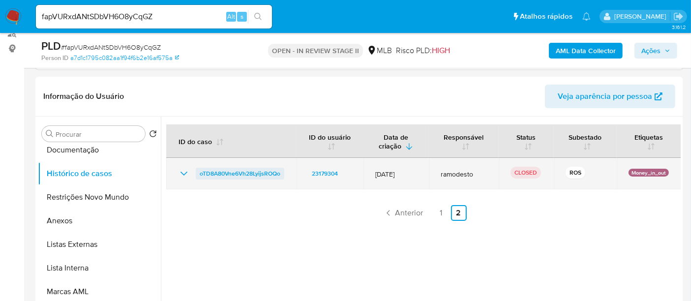
click at [236, 174] on span "oTD8A80Vne6Vh28LyijsROQo" at bounding box center [240, 174] width 81 height 12
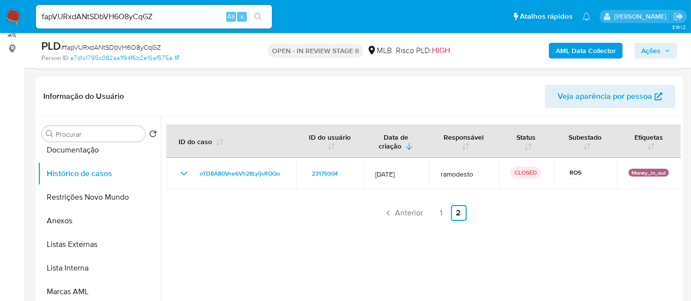
scroll to position [0, 0]
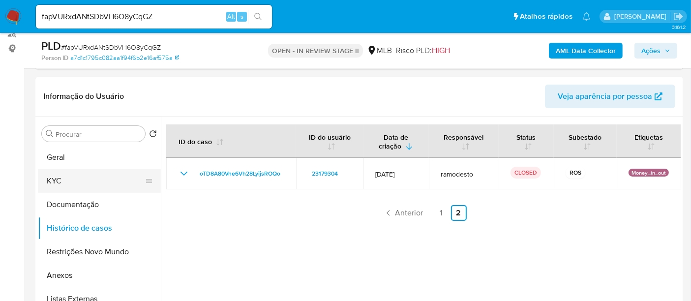
click at [69, 182] on button "KYC" at bounding box center [95, 181] width 115 height 24
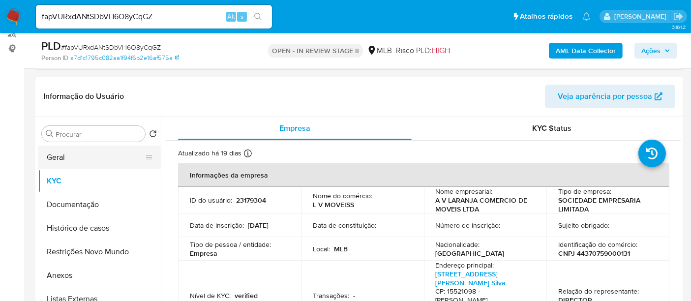
click at [66, 155] on button "Geral" at bounding box center [95, 158] width 115 height 24
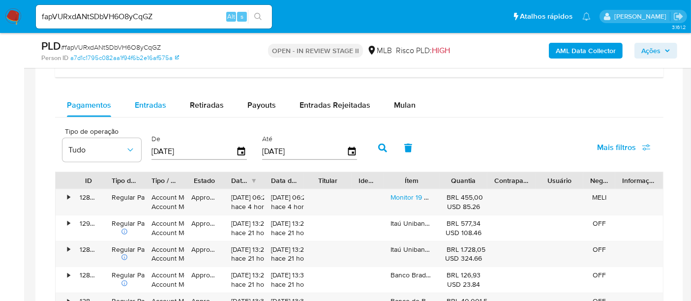
scroll to position [740, 0]
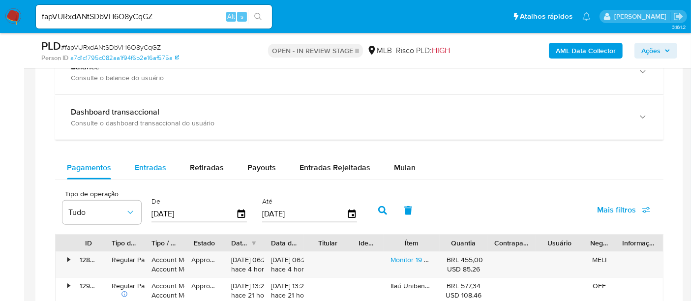
click at [150, 162] on span "Entradas" at bounding box center [150, 167] width 31 height 11
select select "10"
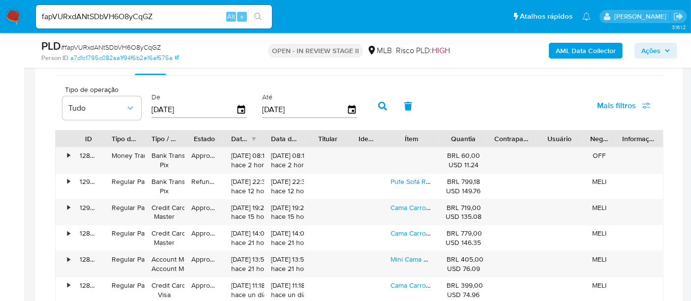
scroll to position [847, 0]
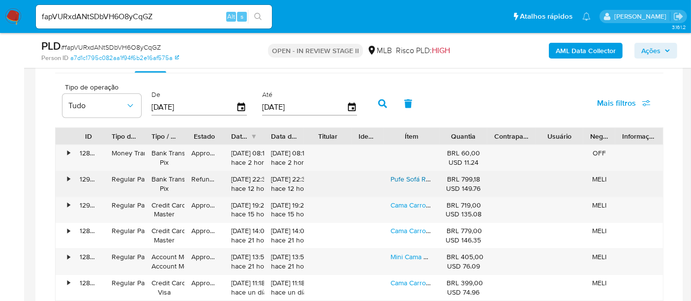
click at [412, 175] on link "Pufe Sofá Requinte Namoradeira Linho Para Sala De Estar E Recpção- Lv Móveis" at bounding box center [513, 179] width 244 height 10
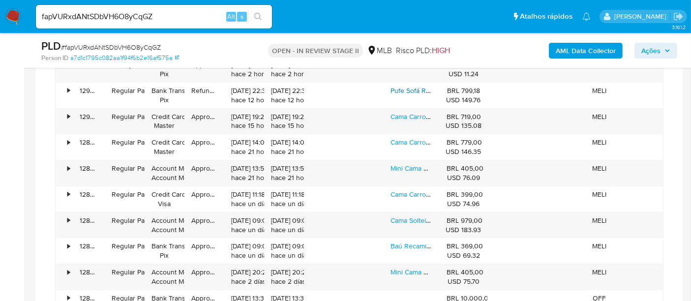
scroll to position [956, 0]
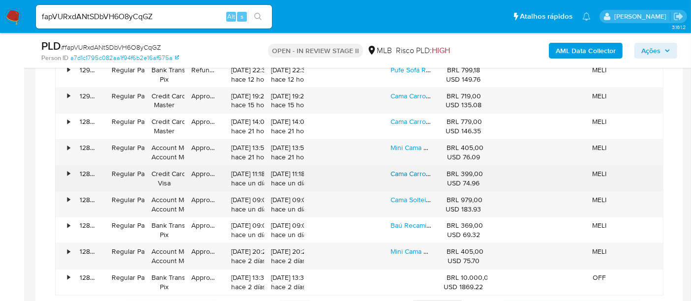
click at [415, 169] on link "Cama Carro Solteiro Quarto De Crianças Mcqueen Cor Azul Para Meninos Lv Móveis" at bounding box center [519, 174] width 256 height 10
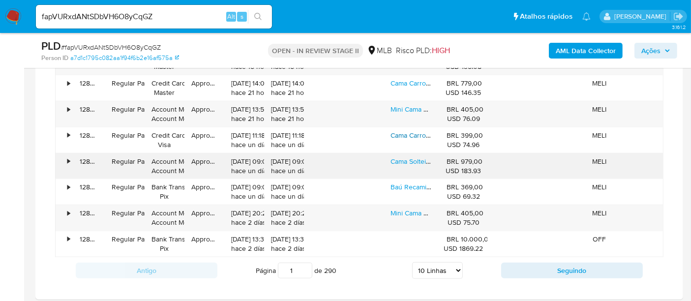
scroll to position [1011, 0]
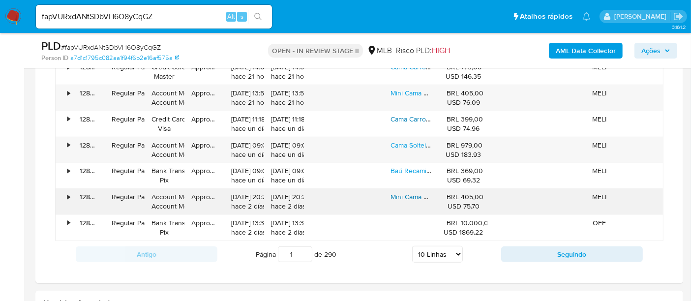
click at [408, 192] on link "Mini Cama Carro Criança Personagem Unicórnio Meninas Com Colchão Incluso - Lv M…" at bounding box center [528, 197] width 275 height 10
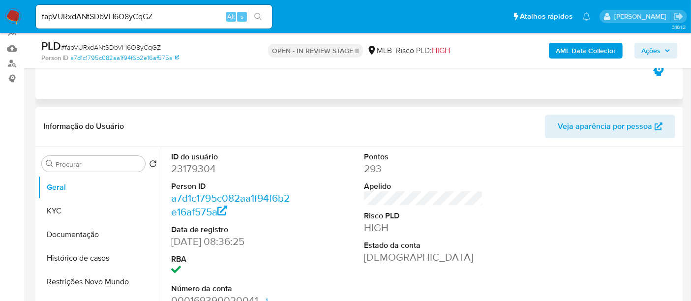
scroll to position [109, 0]
drag, startPoint x: 91, startPoint y: 282, endPoint x: 98, endPoint y: 283, distance: 7.4
click at [91, 282] on button "Restrições Novo Mundo" at bounding box center [95, 282] width 115 height 24
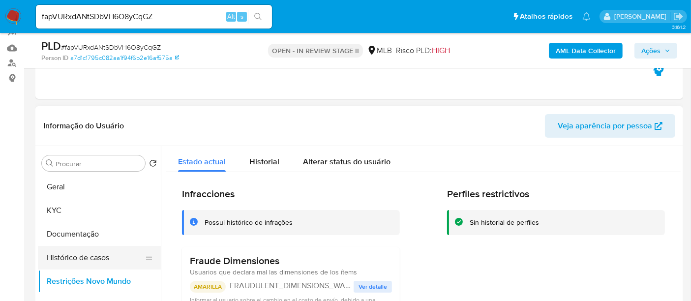
scroll to position [0, 0]
click at [69, 253] on button "Histórico de casos" at bounding box center [95, 258] width 115 height 24
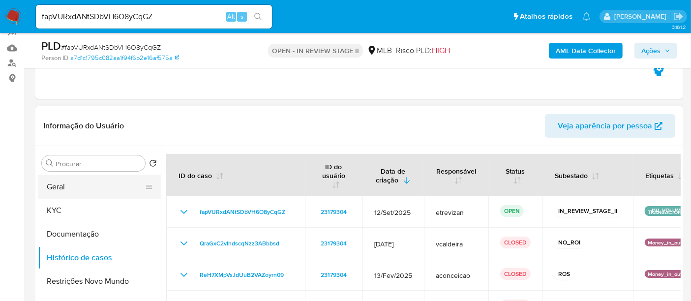
click at [72, 188] on button "Geral" at bounding box center [95, 187] width 115 height 24
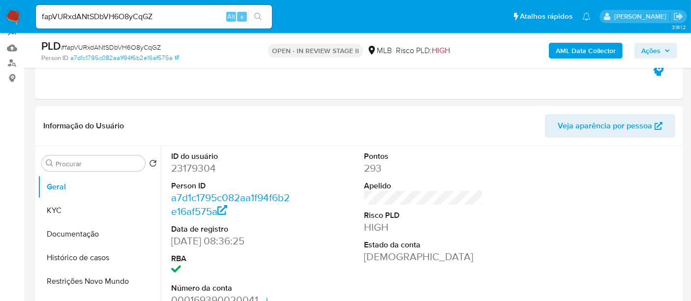
scroll to position [177, 0]
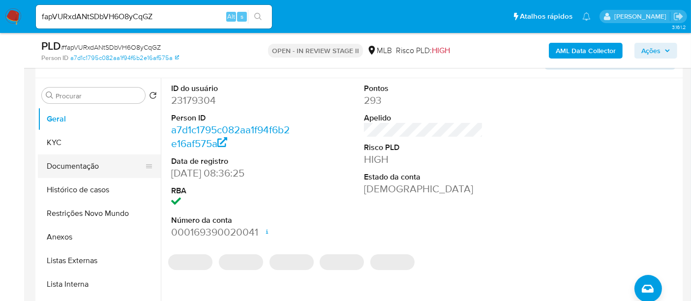
click at [71, 166] on button "Documentação" at bounding box center [95, 166] width 115 height 24
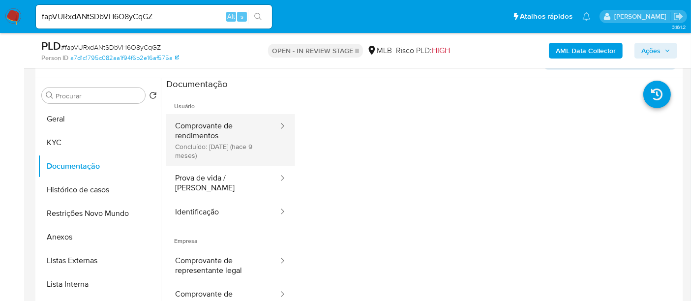
click at [215, 137] on button "Comprovante de rendimentos Concluído: 13/01/2025 (hace 9 meses)" at bounding box center [222, 140] width 113 height 52
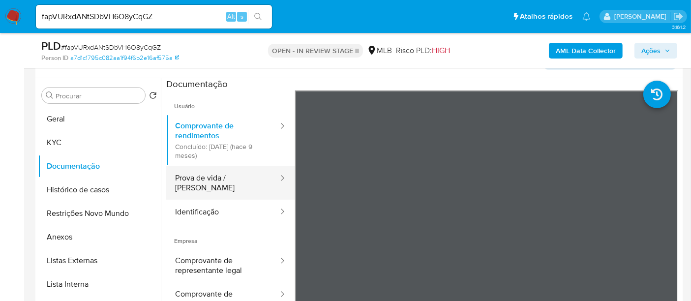
click at [215, 181] on button "Prova de vida / Selfie" at bounding box center [222, 182] width 113 height 33
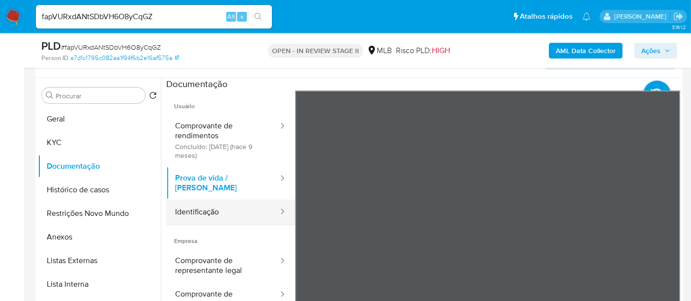
click at [209, 201] on button "Identificação" at bounding box center [222, 212] width 113 height 25
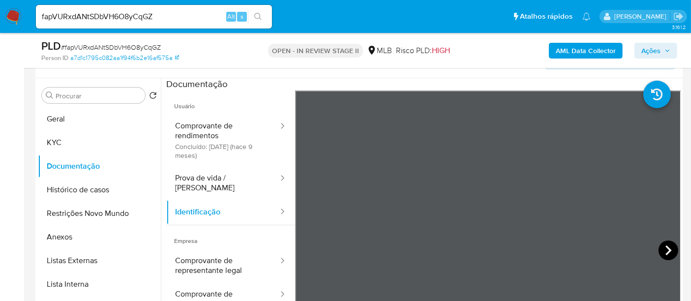
click at [666, 246] on icon at bounding box center [669, 250] width 6 height 10
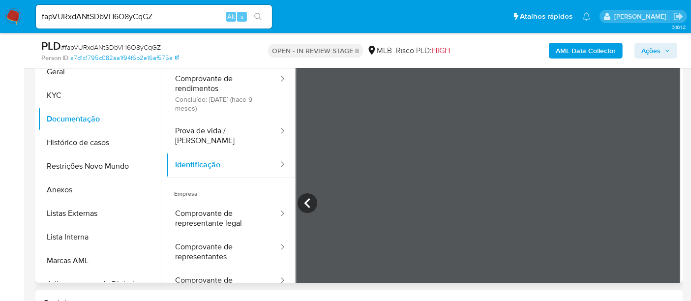
scroll to position [153, 0]
drag, startPoint x: 169, startPoint y: 14, endPoint x: 0, endPoint y: 0, distance: 169.3
click at [0, 0] on nav "Pausado Ver notificaciones fapVURxdANtSDbVH6O8yCqGZ Alt s Atalhos rápidos Presi…" at bounding box center [345, 16] width 691 height 33
paste input "j8BEJBSR1PmAX3UL8X0ZuxZb"
type input "j8BEJBSR1PmAX3UL8X0ZuxZb"
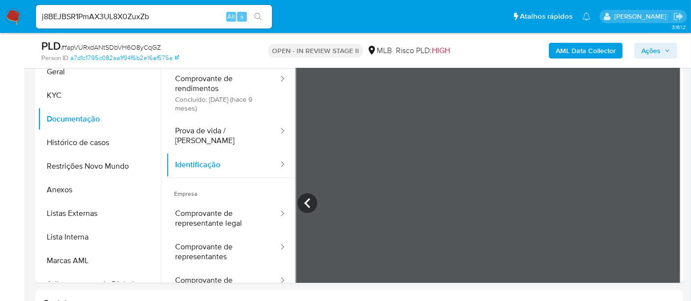
click at [261, 13] on icon "search-icon" at bounding box center [258, 17] width 8 height 8
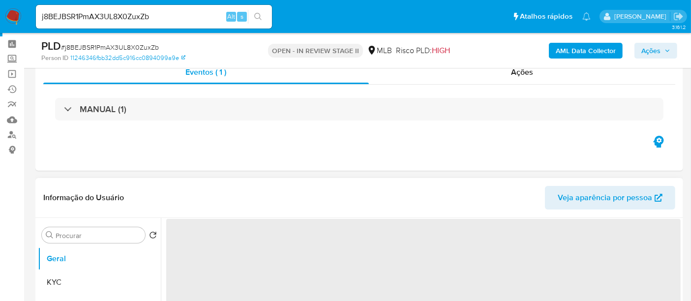
scroll to position [55, 0]
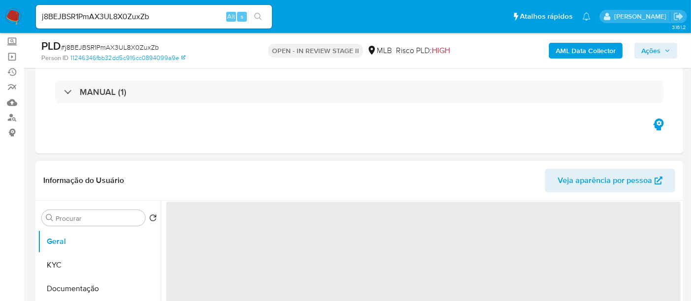
select select "10"
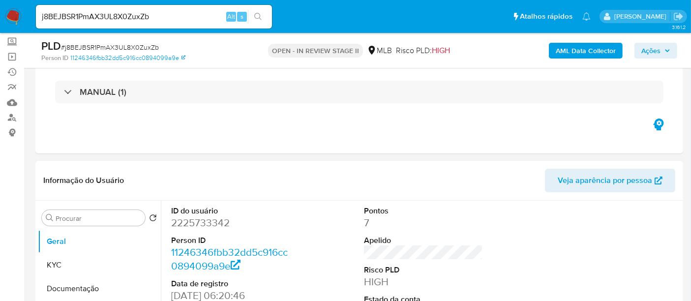
scroll to position [109, 0]
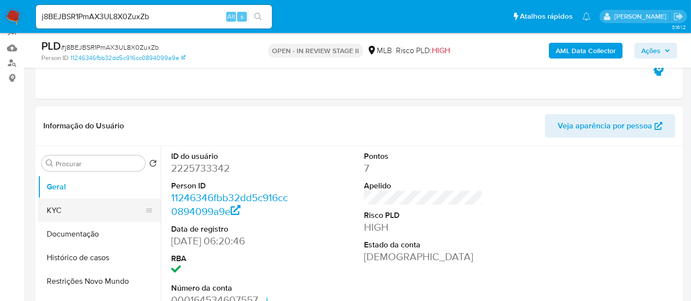
click at [53, 205] on button "KYC" at bounding box center [95, 211] width 115 height 24
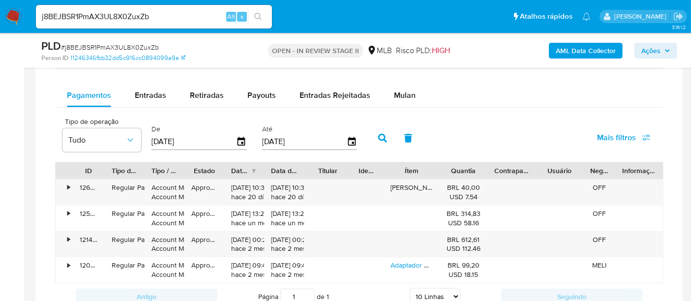
scroll to position [820, 0]
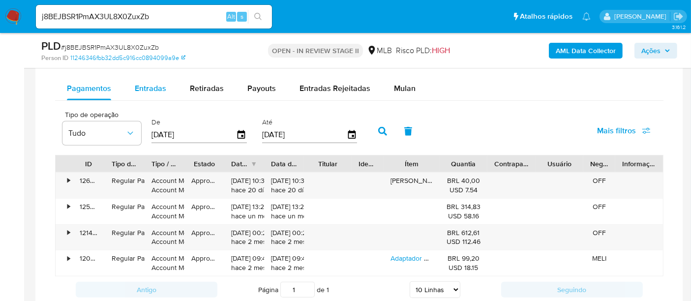
click at [147, 85] on span "Entradas" at bounding box center [150, 88] width 31 height 11
select select "10"
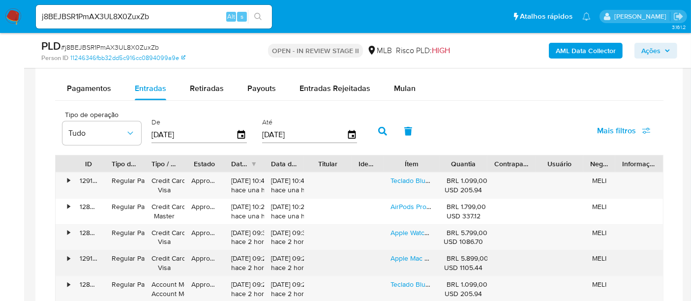
scroll to position [874, 0]
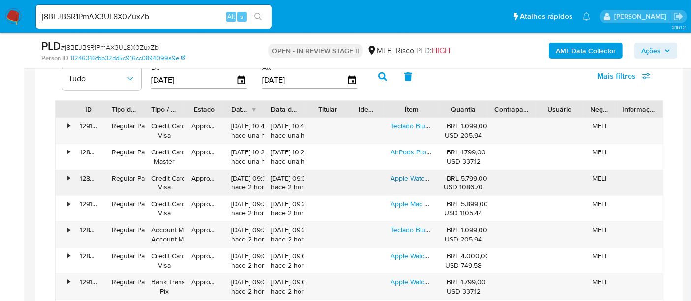
click at [411, 173] on link "Apple Watch Ultra 2 Gps + Cellular Caixa De Titânio 49 Mm Pulseira Oceano Azul" at bounding box center [513, 178] width 245 height 10
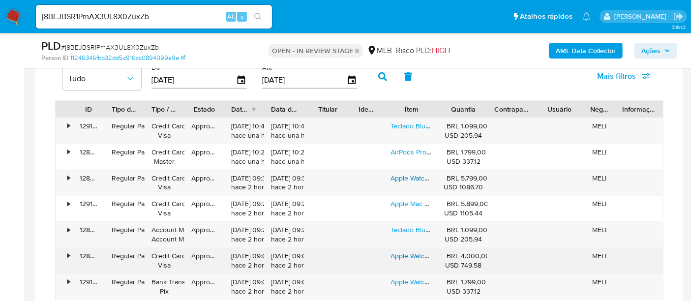
click at [412, 253] on link "Apple Watch Ultra 2 Gps + Cellular Caixa De Titânio 49 Mm Pulseira Oceano Azul" at bounding box center [513, 256] width 245 height 10
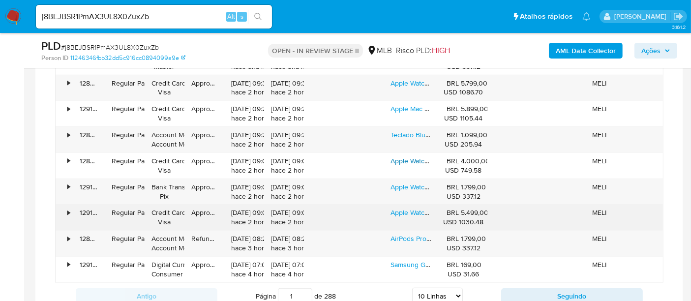
scroll to position [984, 0]
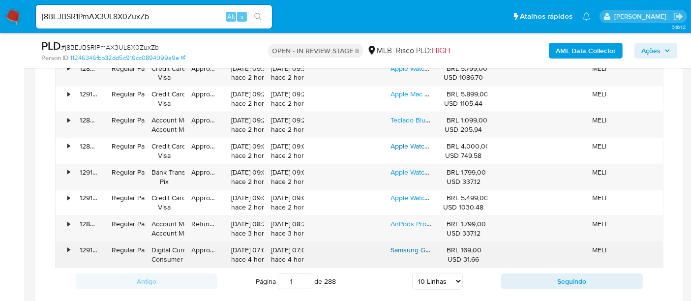
click at [400, 246] on link "Samsung Galaxy Smarttag2 Pacote Unitário Cor Branco" at bounding box center [490, 250] width 198 height 10
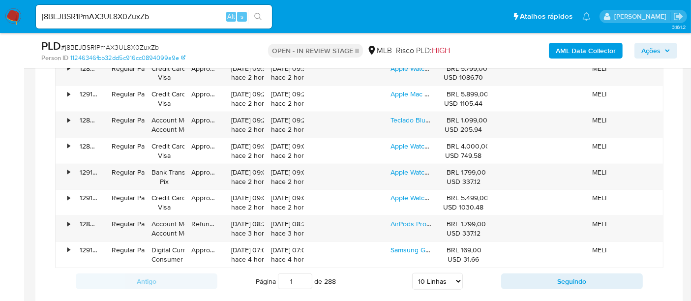
click at [573, 286] on div "Antigo Página 1 de 288 5 Linhas 10 Linhas 20 Linhas 25 Linhas 50 Linhas 100 Lin…" at bounding box center [359, 281] width 608 height 27
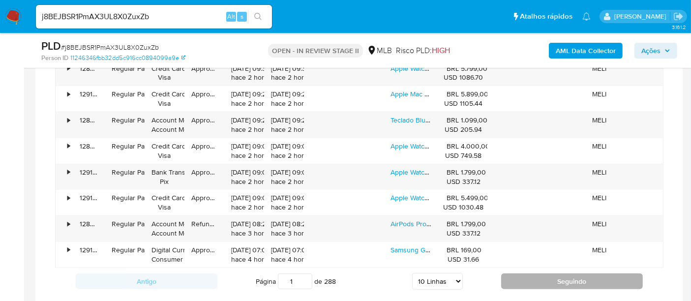
click at [572, 280] on button "Seguindo" at bounding box center [572, 282] width 142 height 16
type input "2"
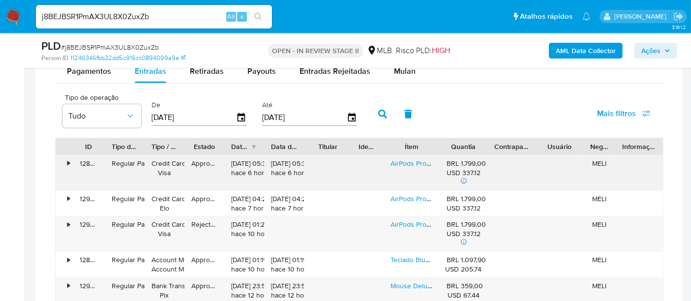
scroll to position [820, 0]
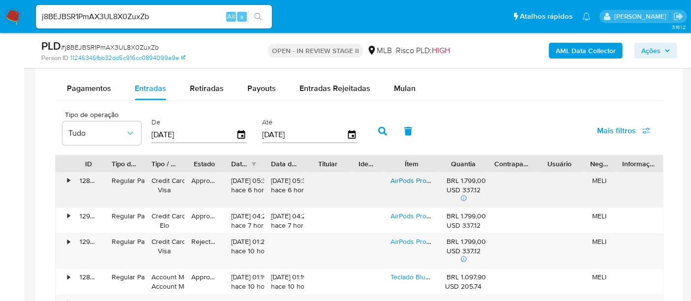
click at [414, 176] on link "AirPods Pro 2° Geração Usb-c Lacrado Original C/nf Branco" at bounding box center [492, 181] width 203 height 10
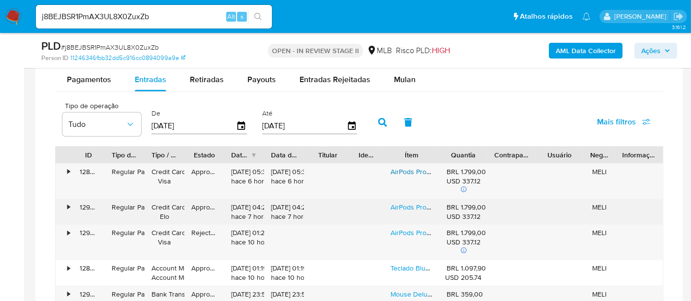
scroll to position [874, 0]
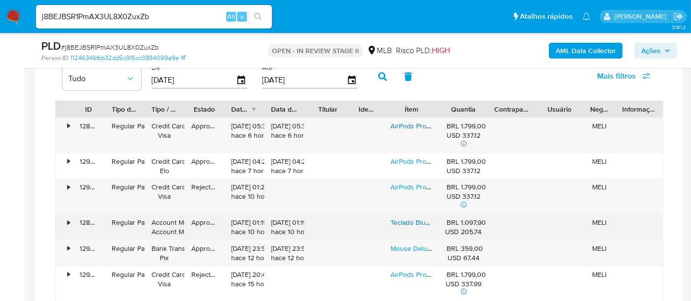
click at [419, 217] on link "Teclado Bluetooth Apple Keyboard Magic Qwerty Inglês Cor Prata E Branco" at bounding box center [520, 222] width 259 height 10
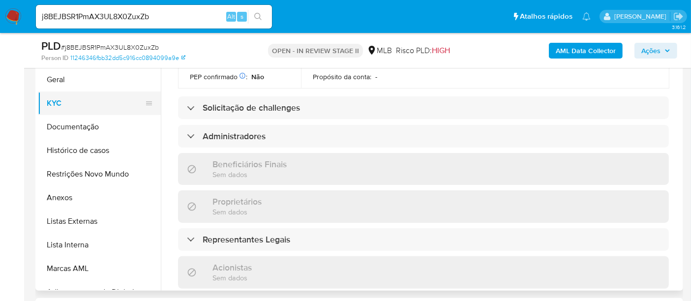
scroll to position [164, 0]
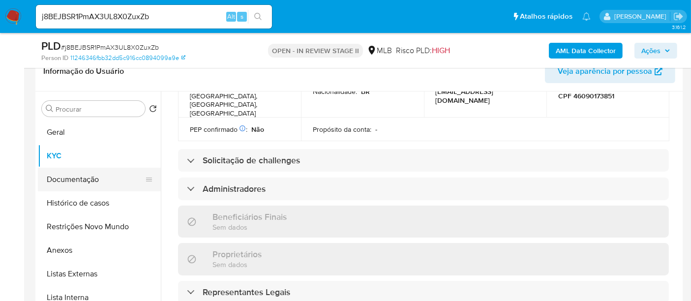
click at [71, 180] on button "Documentação" at bounding box center [95, 180] width 115 height 24
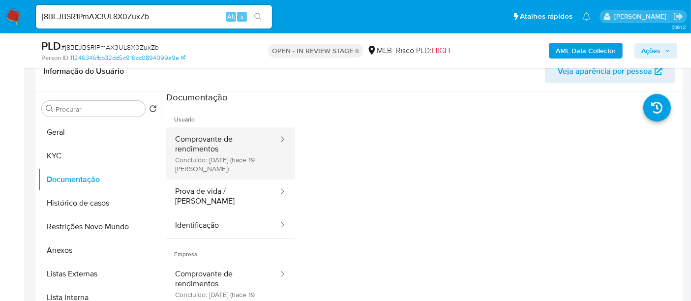
click at [213, 139] on button "Comprovante de rendimentos Concluído: 19/09/2025 (hace 19 días)" at bounding box center [222, 153] width 113 height 52
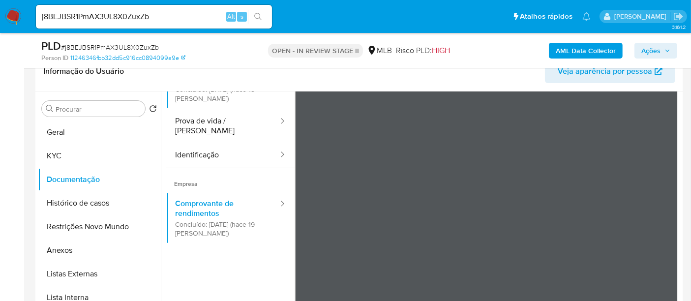
scroll to position [86, 0]
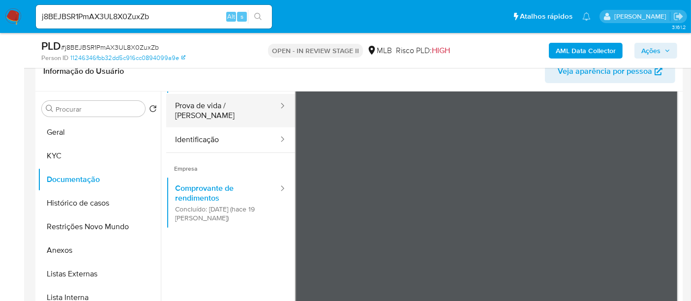
click at [212, 107] on button "Prova de vida / Selfie" at bounding box center [222, 110] width 113 height 33
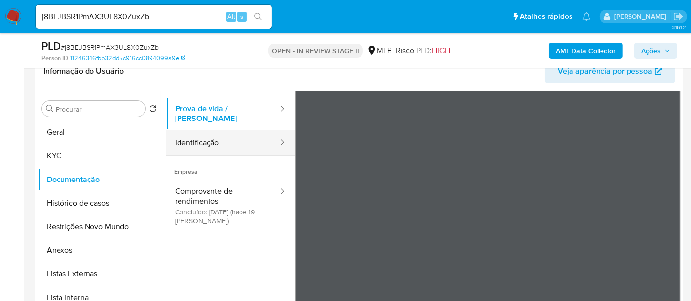
click at [202, 130] on button "Identificação" at bounding box center [222, 142] width 113 height 25
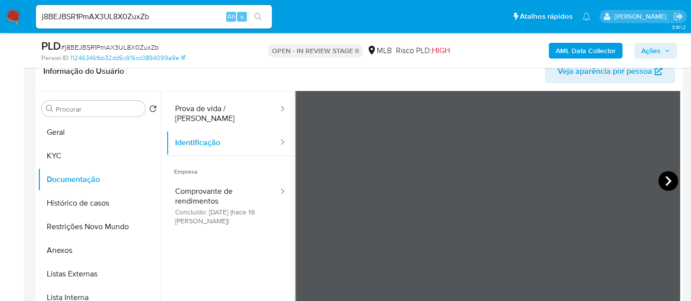
click at [663, 182] on icon at bounding box center [669, 181] width 20 height 20
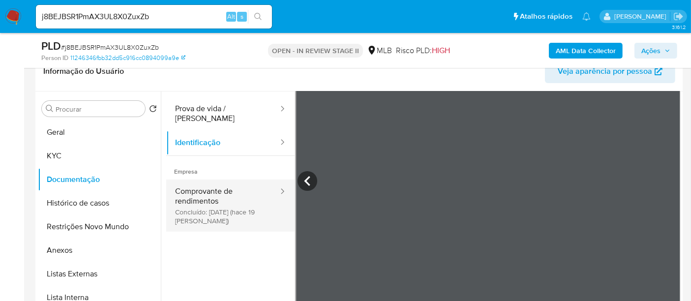
click at [212, 180] on button "Comprovante de rendimentos Concluído: 19/09/2025 (hace 19 días)" at bounding box center [222, 206] width 113 height 52
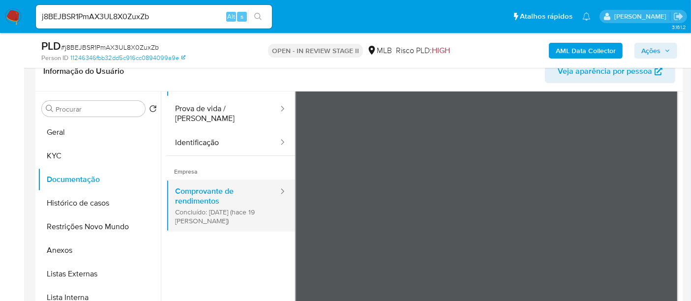
scroll to position [86, 0]
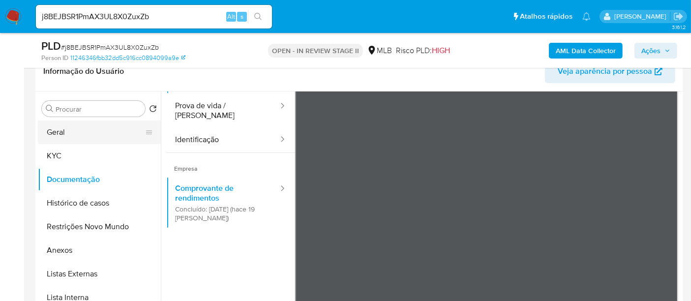
click at [69, 128] on button "Geral" at bounding box center [95, 133] width 115 height 24
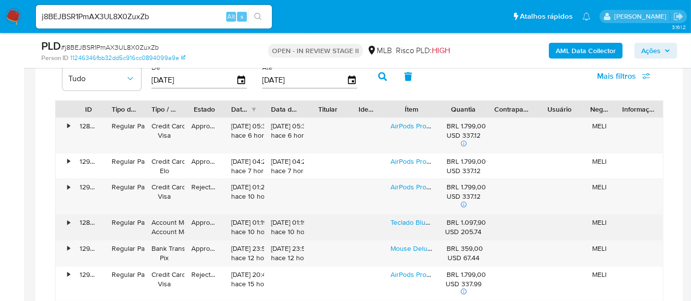
scroll to position [929, 0]
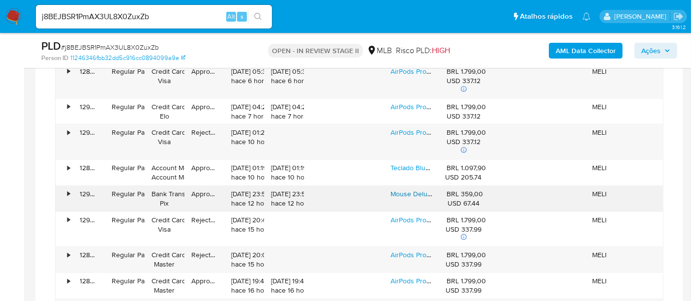
click at [419, 190] on link "Mouse Delux M900mini Pro Ergônomico Gaming Preto" at bounding box center [474, 194] width 167 height 10
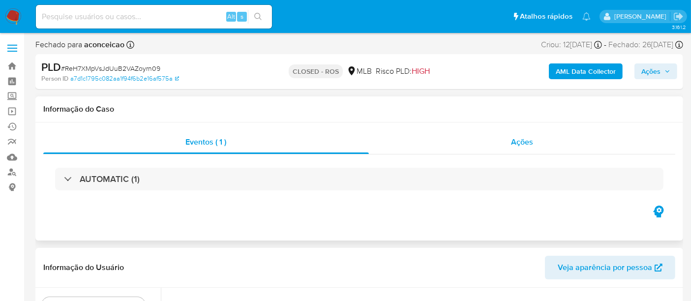
click at [528, 141] on span "Ações" at bounding box center [522, 141] width 22 height 11
select select "10"
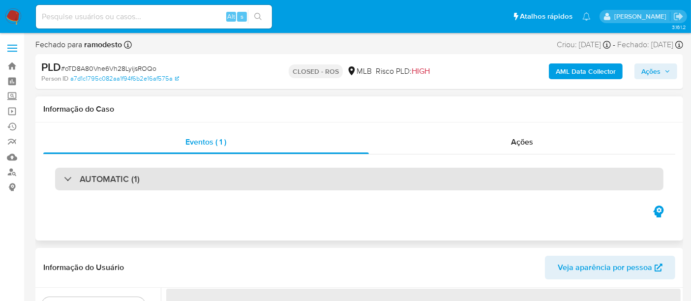
select select "10"
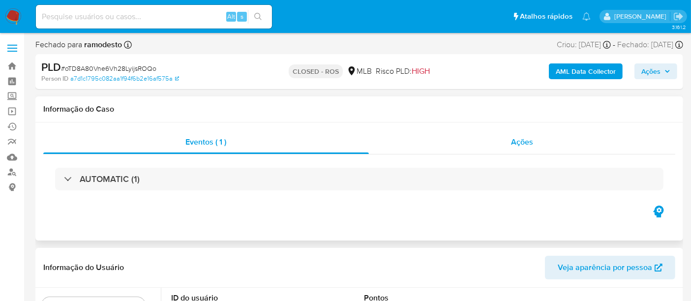
click at [518, 141] on span "Ações" at bounding box center [522, 141] width 22 height 11
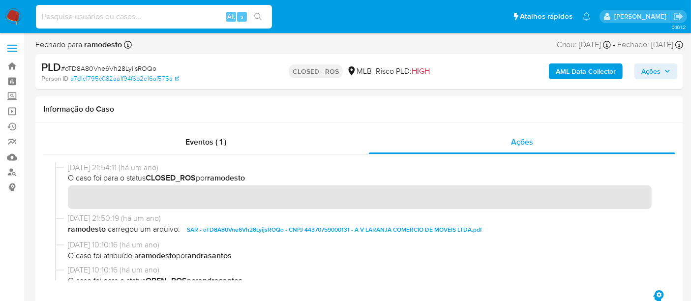
click at [105, 13] on input at bounding box center [154, 16] width 236 height 13
paste input "1262866975"
type input "1262866975"
click at [259, 15] on icon "search-icon" at bounding box center [258, 17] width 8 height 8
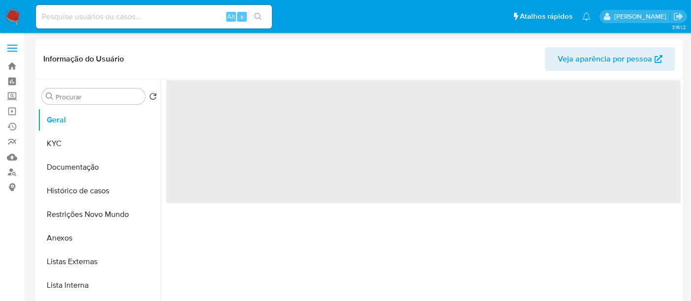
select select "10"
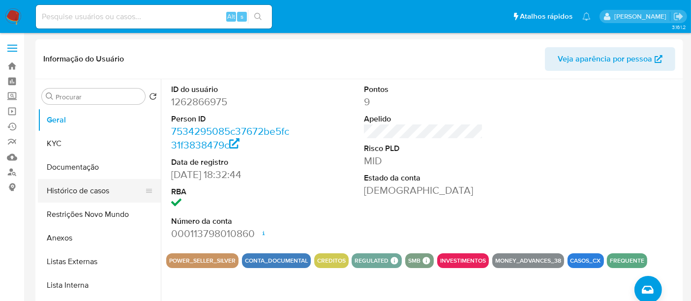
click at [83, 193] on button "Histórico de casos" at bounding box center [95, 191] width 115 height 24
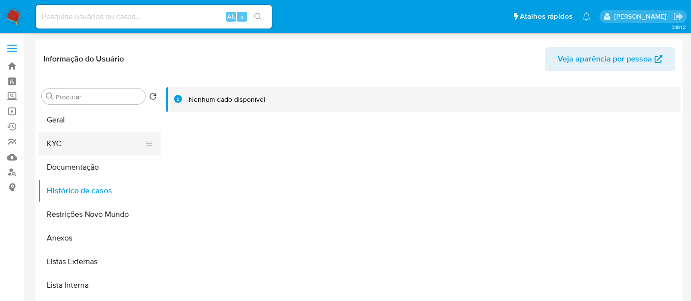
click at [47, 143] on button "KYC" at bounding box center [95, 144] width 115 height 24
